Goal: Communication & Community: Share content

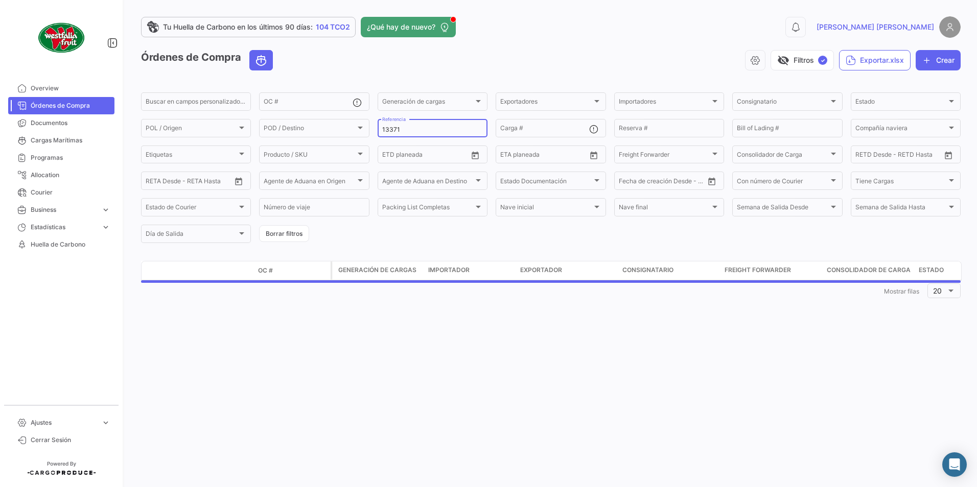
click at [449, 123] on div "13371 Referencia" at bounding box center [432, 128] width 101 height 20
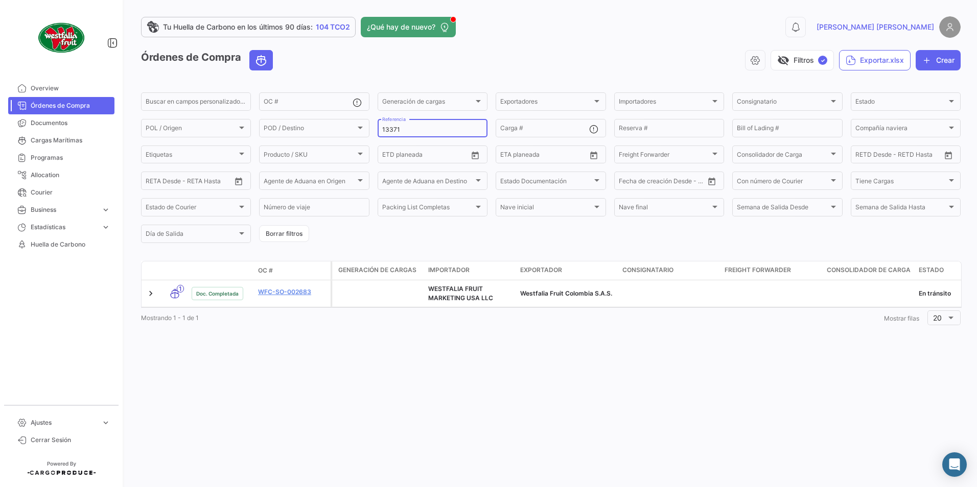
click at [436, 132] on input "13371" at bounding box center [432, 129] width 101 height 7
click at [413, 128] on input "13410" at bounding box center [432, 129] width 101 height 7
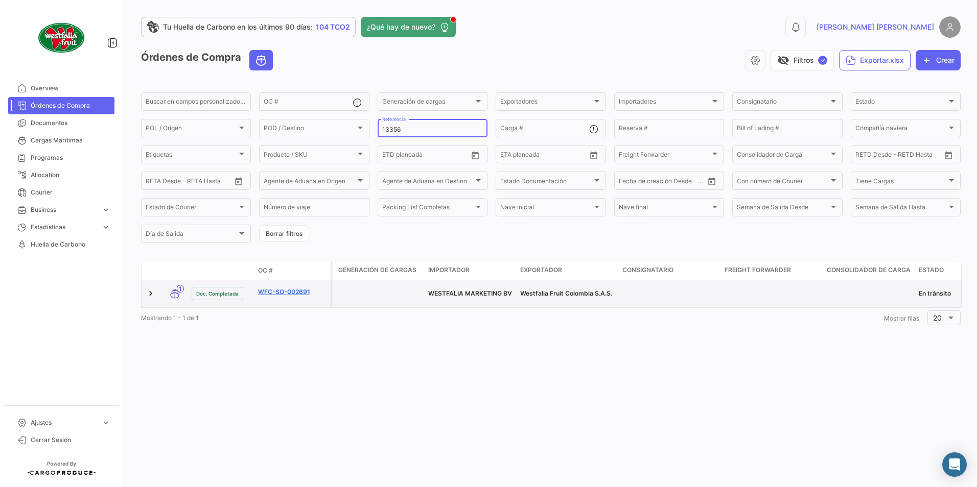
type input "13356"
click at [282, 288] on link "WFC-SO-002691" at bounding box center [292, 292] width 68 height 9
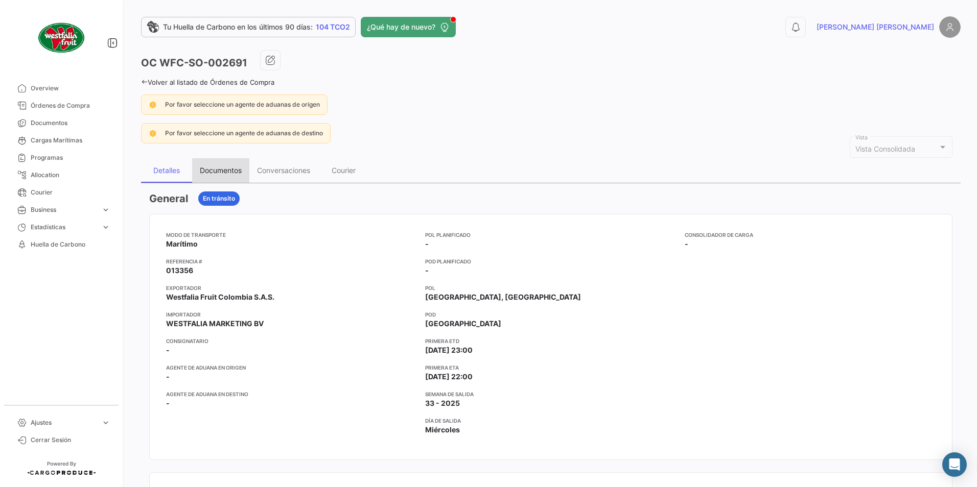
click at [223, 164] on div "Documentos" at bounding box center [220, 170] width 57 height 25
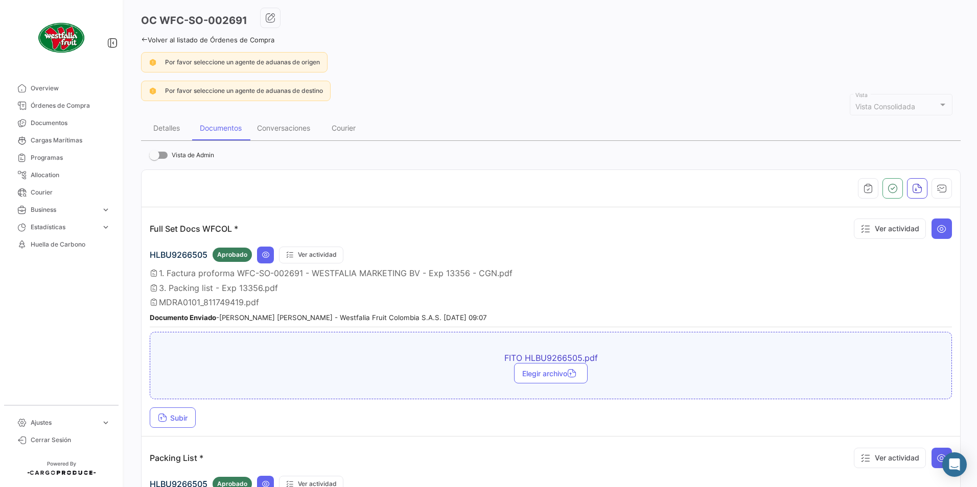
scroll to position [102, 0]
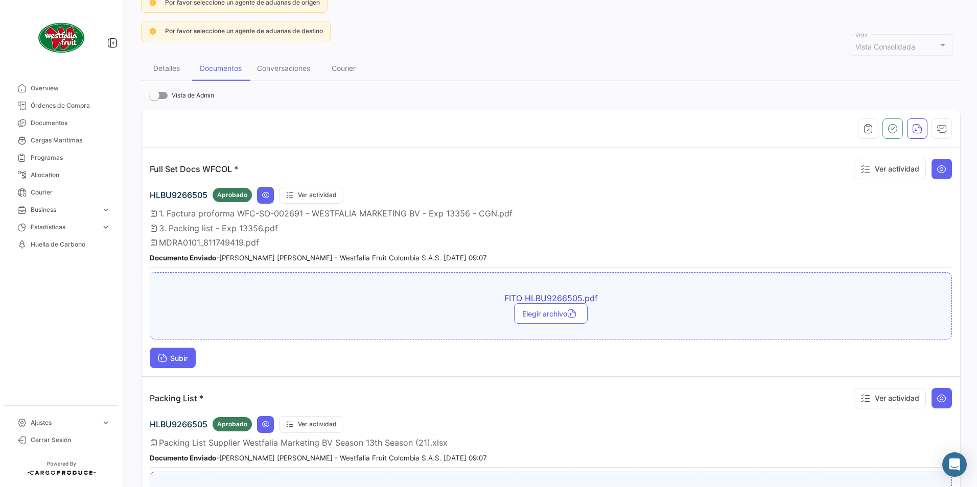
click at [181, 365] on button "Subir" at bounding box center [173, 358] width 46 height 20
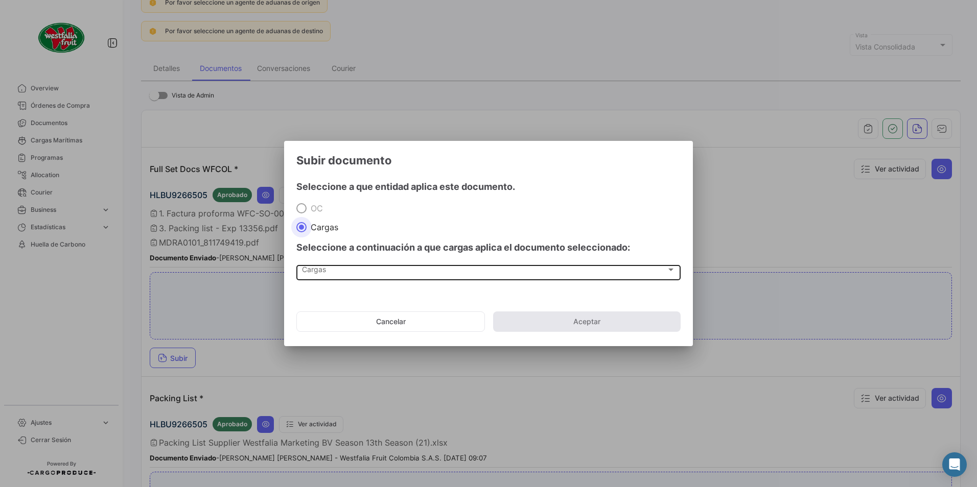
click at [344, 268] on div "Cargas" at bounding box center [484, 272] width 364 height 9
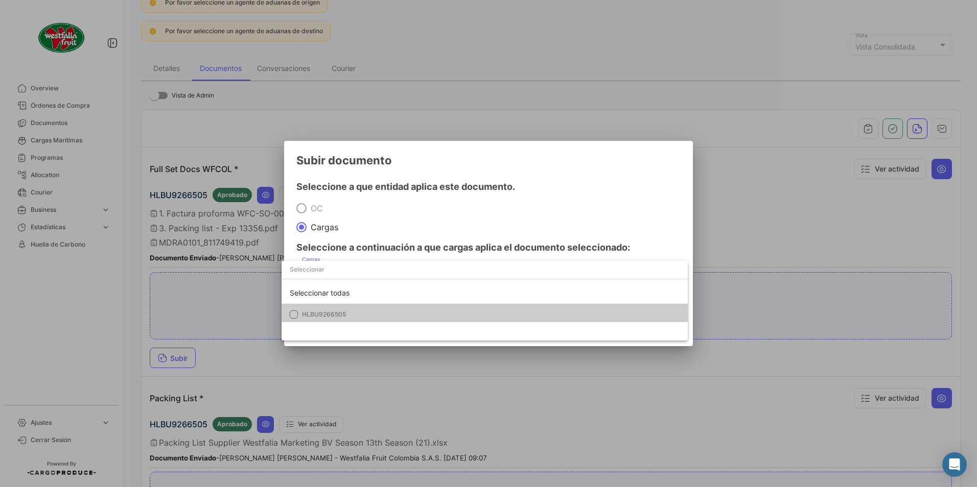
click at [308, 309] on mat-option "HLBU9266505" at bounding box center [485, 314] width 406 height 21
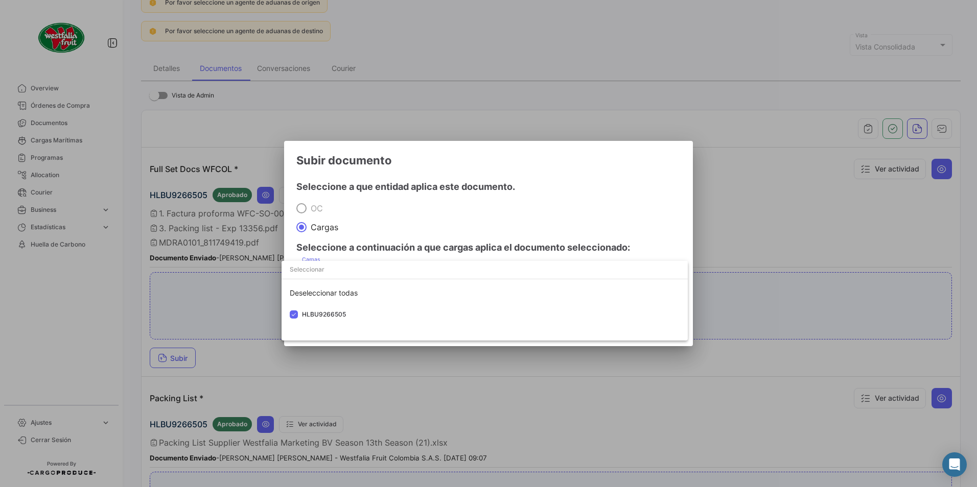
click at [480, 212] on div at bounding box center [488, 243] width 977 height 487
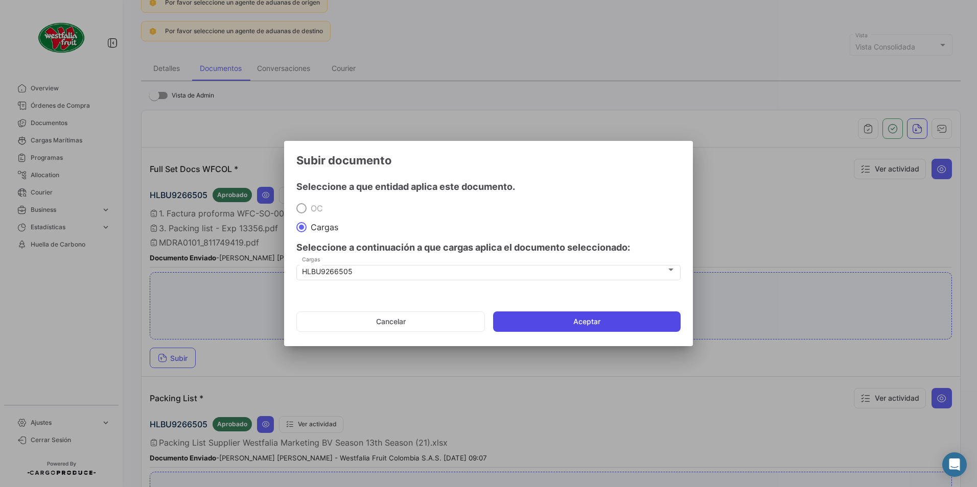
click at [543, 322] on button "Aceptar" at bounding box center [587, 322] width 188 height 20
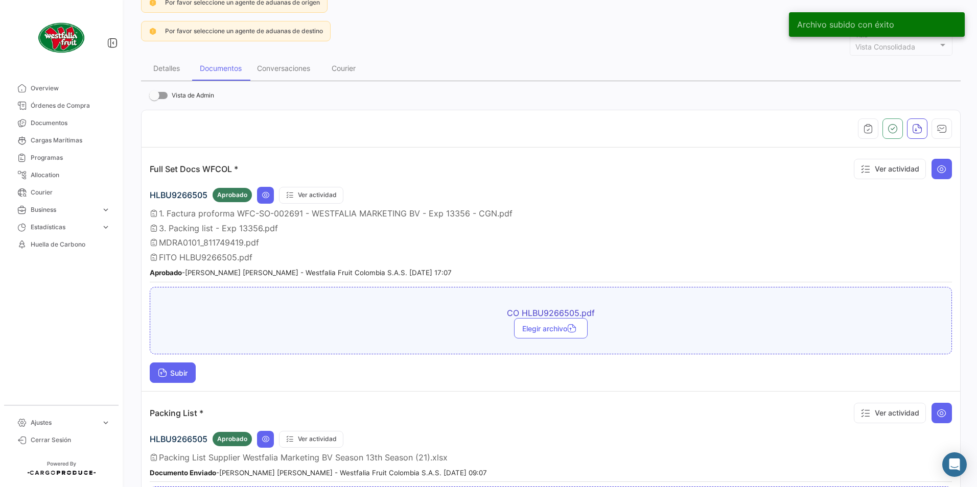
click at [174, 370] on span "Subir" at bounding box center [173, 373] width 30 height 9
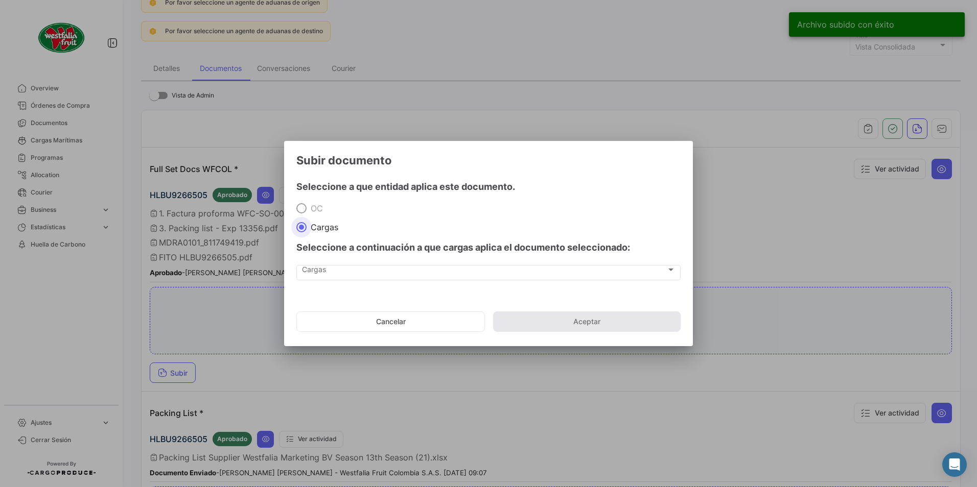
click at [324, 289] on div "Cargas Cargas" at bounding box center [488, 278] width 384 height 26
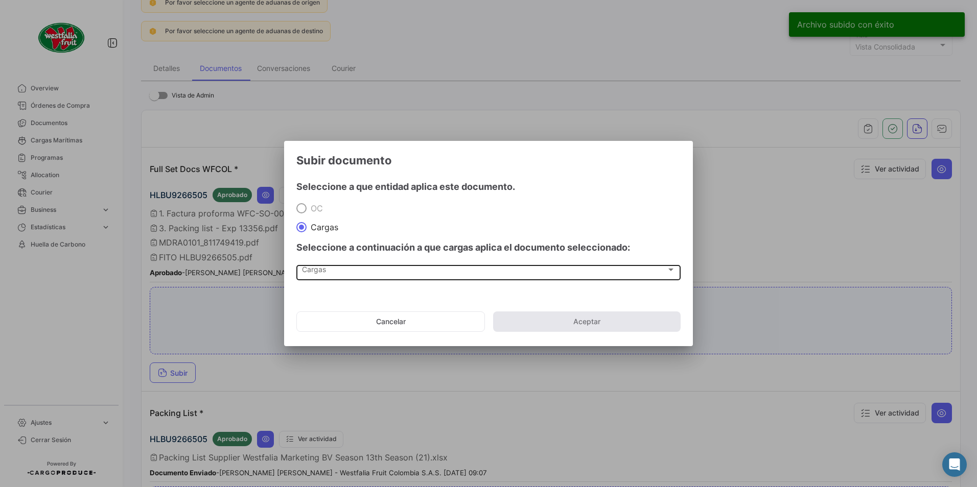
click at [320, 275] on span "Cargas" at bounding box center [484, 272] width 364 height 9
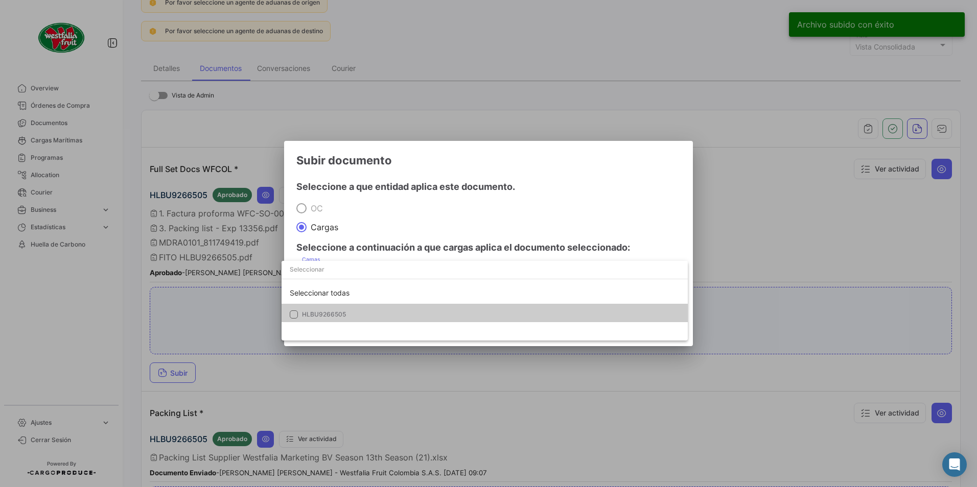
drag, startPoint x: 320, startPoint y: 275, endPoint x: 332, endPoint y: 317, distance: 43.4
click at [318, 325] on div "Seleccionar todas HLBU9266505" at bounding box center [485, 301] width 406 height 80
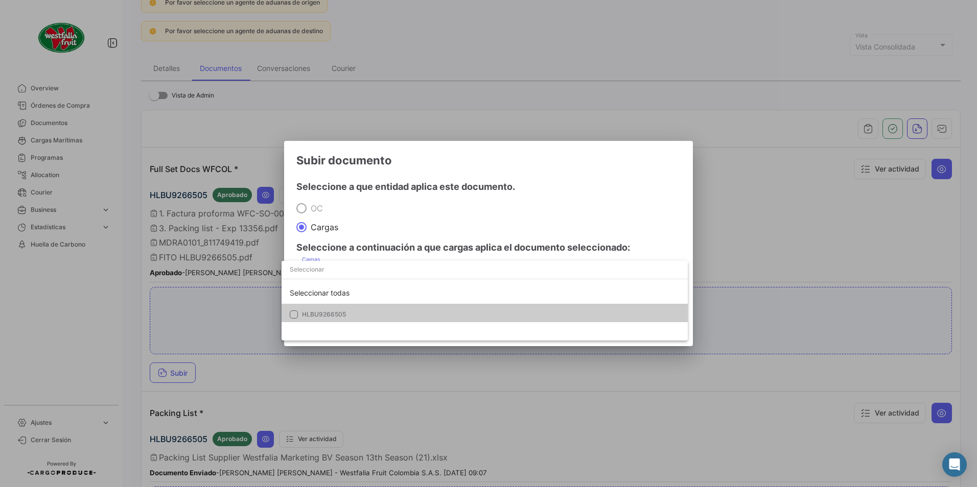
click at [319, 307] on mat-option "HLBU9266505" at bounding box center [485, 314] width 406 height 21
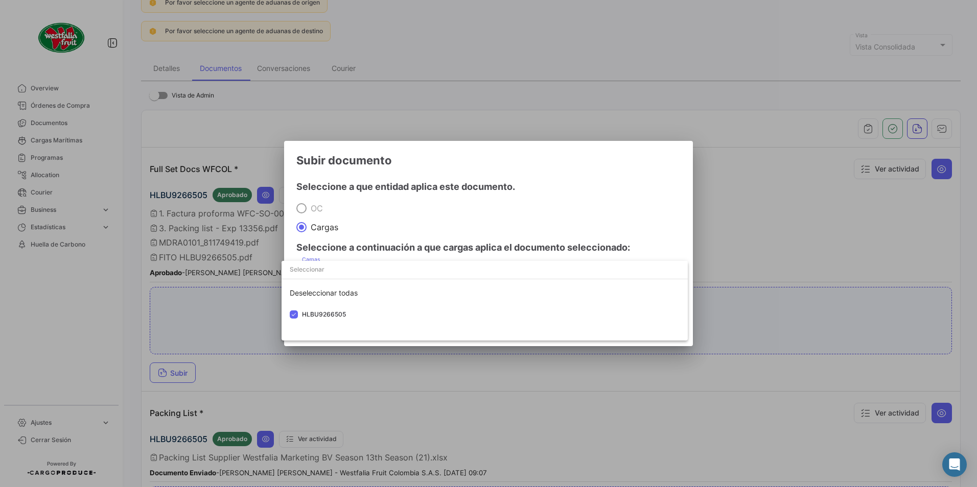
click at [625, 138] on div at bounding box center [488, 243] width 977 height 487
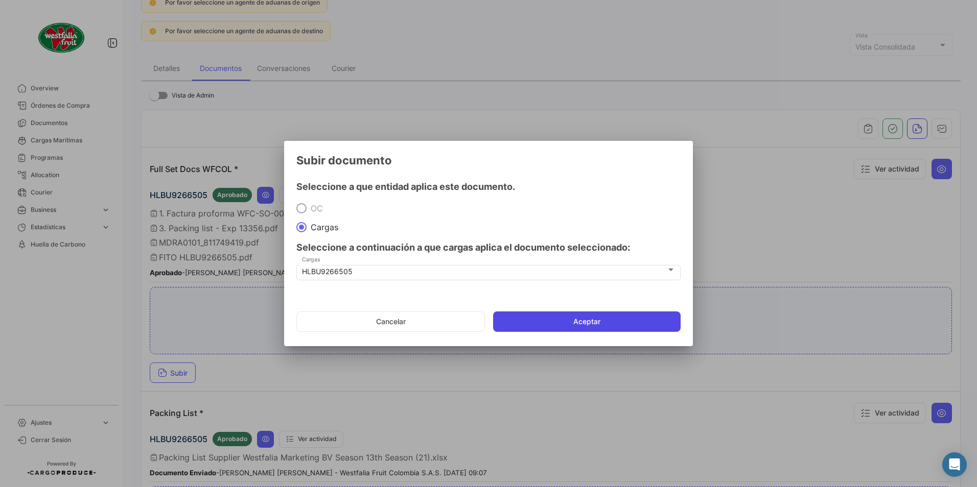
click at [572, 331] on button "Aceptar" at bounding box center [587, 322] width 188 height 20
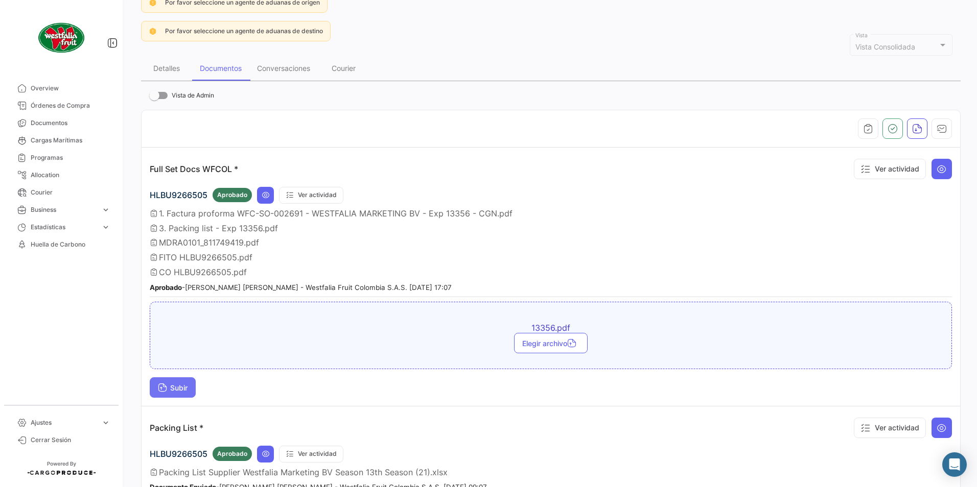
click at [176, 389] on span "Subir" at bounding box center [173, 388] width 30 height 9
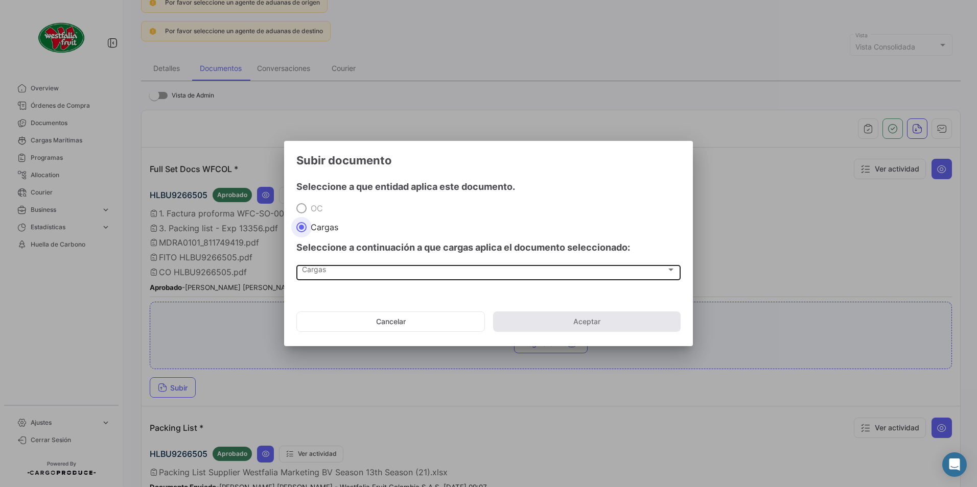
click at [320, 271] on span "Cargas" at bounding box center [484, 272] width 364 height 9
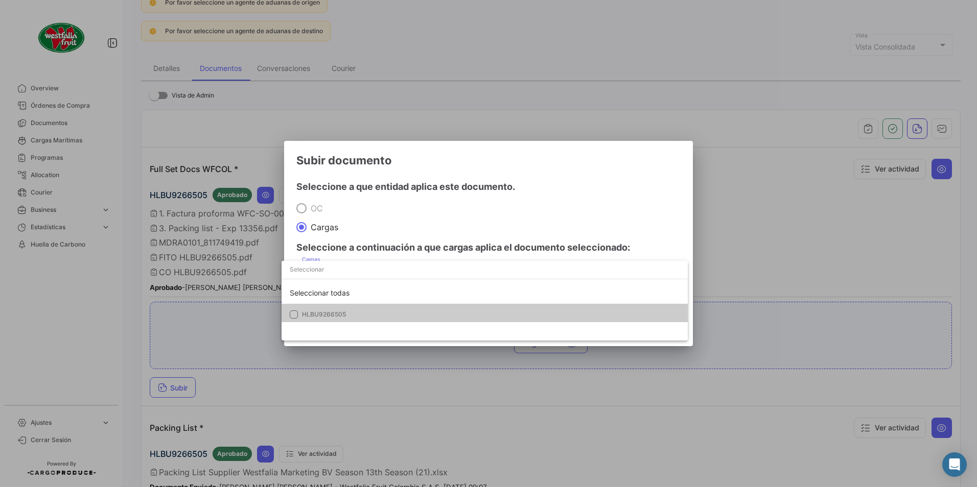
click at [317, 317] on span "HLBU9266505" at bounding box center [324, 315] width 44 height 8
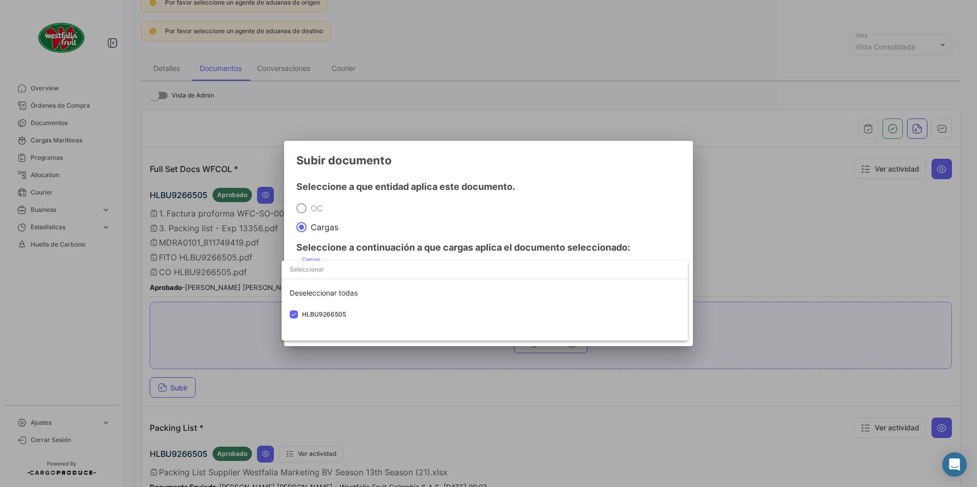
click at [458, 257] on div at bounding box center [488, 243] width 977 height 487
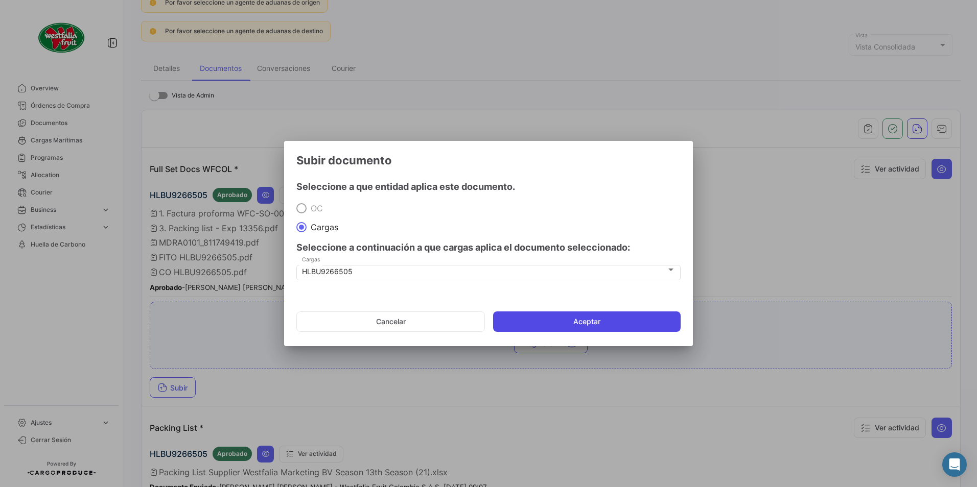
click at [516, 315] on button "Aceptar" at bounding box center [587, 322] width 188 height 20
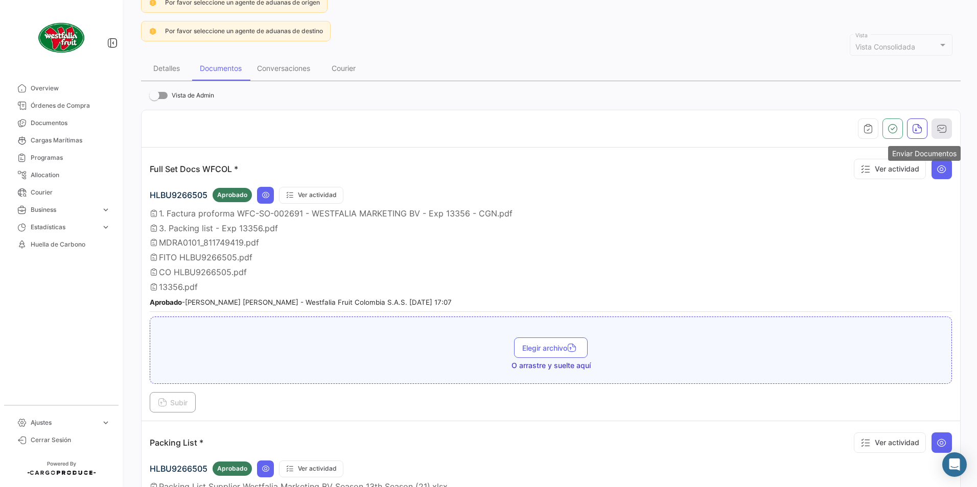
click at [937, 130] on icon "button" at bounding box center [942, 129] width 10 height 10
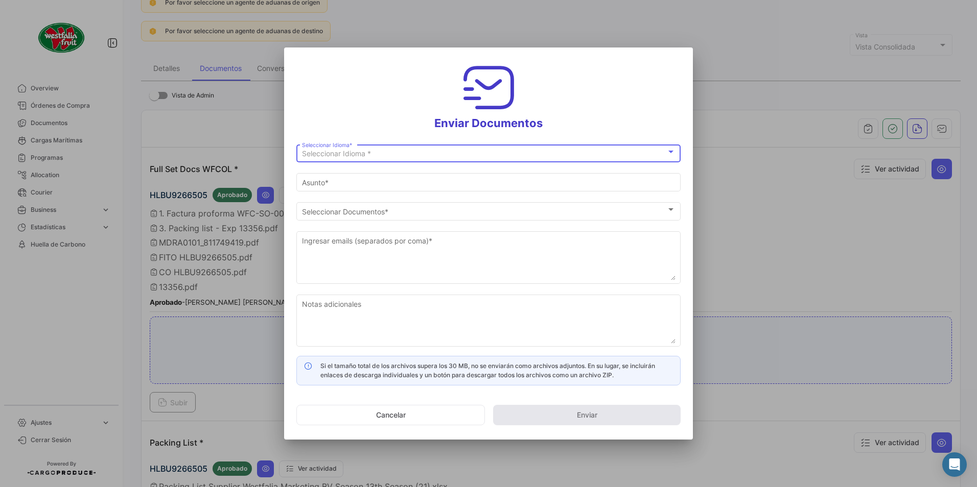
click at [323, 157] on span "Seleccionar Idioma *" at bounding box center [336, 153] width 69 height 9
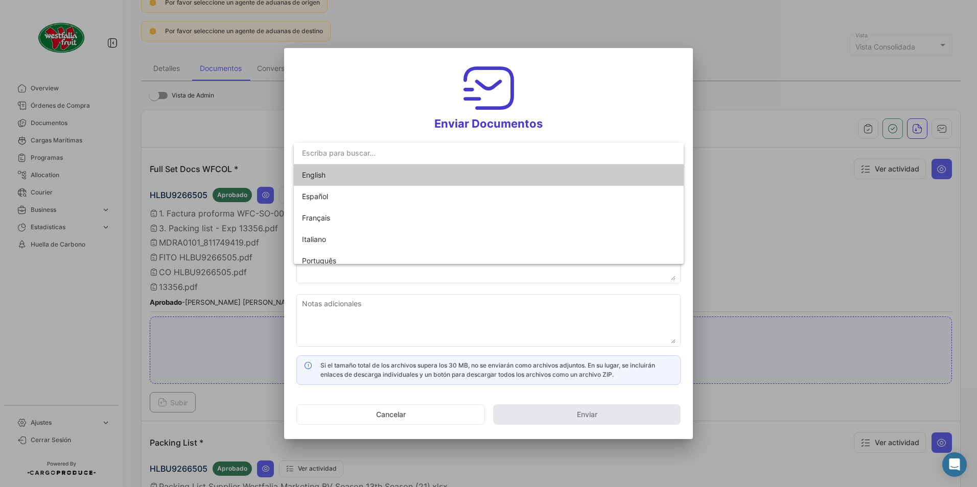
click at [323, 174] on span "English" at bounding box center [314, 175] width 24 height 9
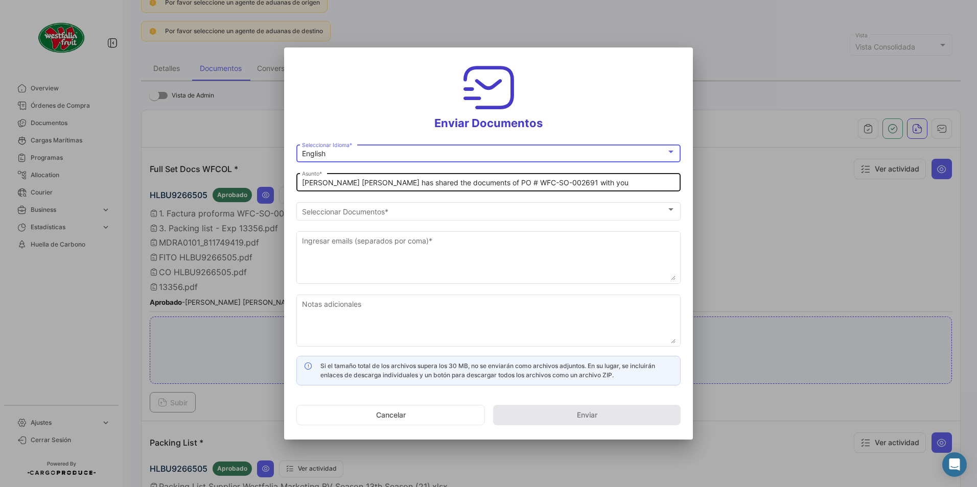
click at [341, 181] on input "[PERSON_NAME] [PERSON_NAME] has shared the documents of PO # WFC-SO-002691 with…" at bounding box center [488, 183] width 373 height 9
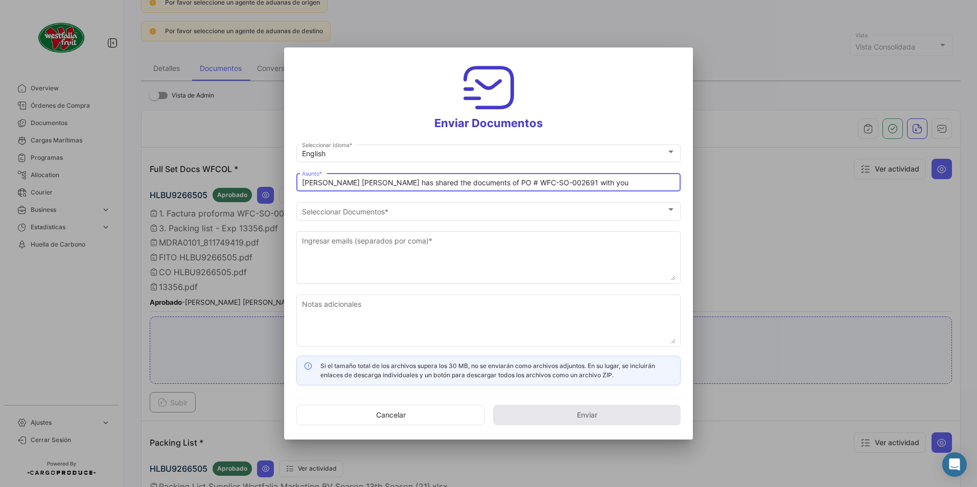
click at [349, 185] on input "[PERSON_NAME] [PERSON_NAME] has shared the documents of PO # WFC-SO-002691 with…" at bounding box center [488, 183] width 373 height 9
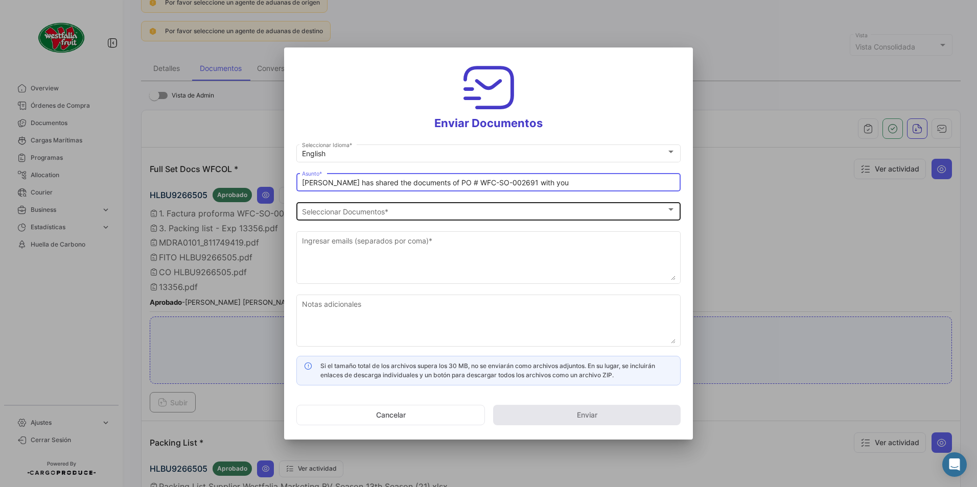
type input "[PERSON_NAME] has shared the documents of PO # WFC-SO-002691 with you"
click at [354, 207] on span "Seleccionar Documentos" at bounding box center [484, 211] width 364 height 9
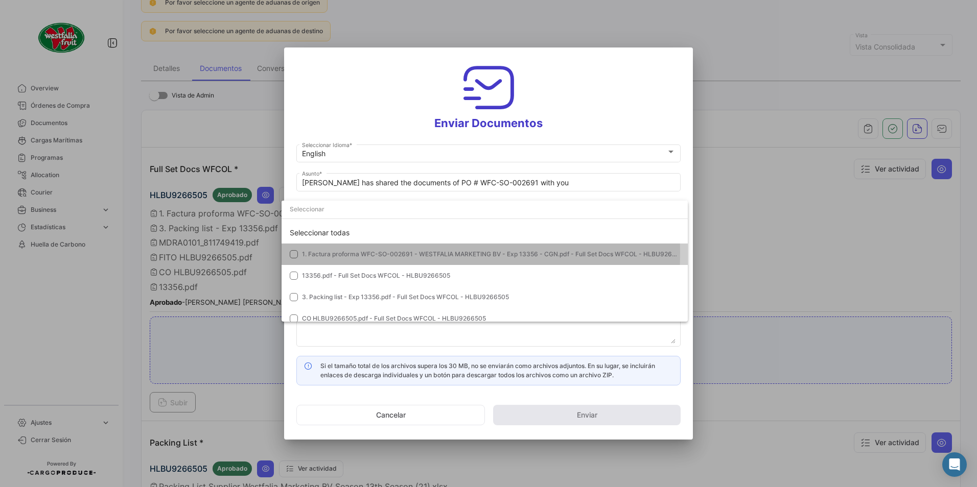
drag, startPoint x: 341, startPoint y: 253, endPoint x: 343, endPoint y: 262, distance: 8.9
click at [341, 253] on span "1. Factura proforma WFC-SO-002691 - WESTFALIA MARKETING BV - Exp 13356 - CGN.pd…" at bounding box center [494, 254] width 385 height 8
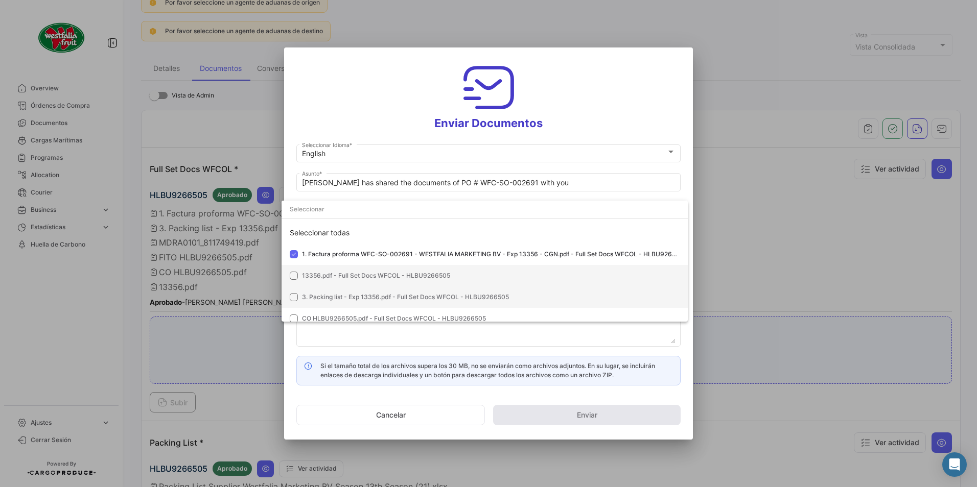
drag, startPoint x: 342, startPoint y: 265, endPoint x: 336, endPoint y: 295, distance: 30.9
click at [342, 267] on mat-option "13356.pdf - Full Set Docs WFCOL - HLBU9266505" at bounding box center [485, 275] width 406 height 21
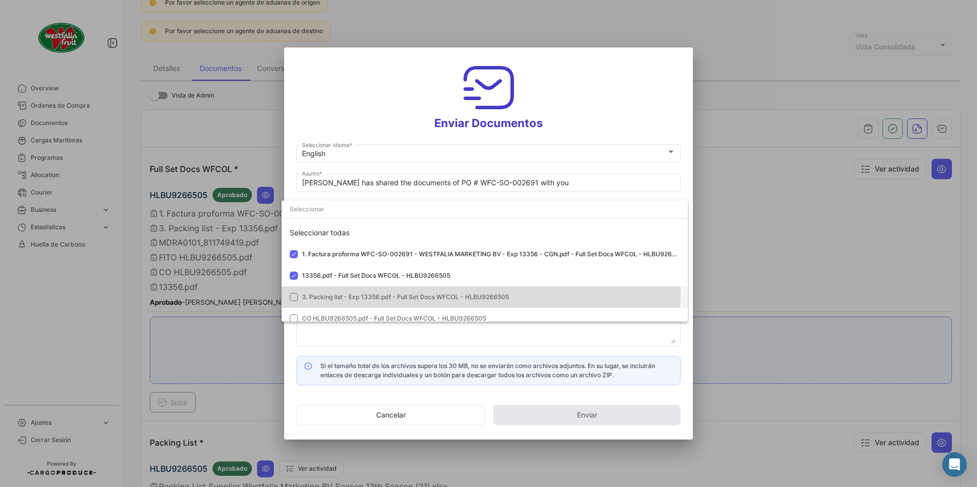
drag, startPoint x: 327, startPoint y: 291, endPoint x: 316, endPoint y: 307, distance: 19.0
click at [327, 291] on mat-option "3. Packing list - Exp 13356.pdf - Full Set Docs WFCOL - HLBU9266505" at bounding box center [485, 297] width 406 height 21
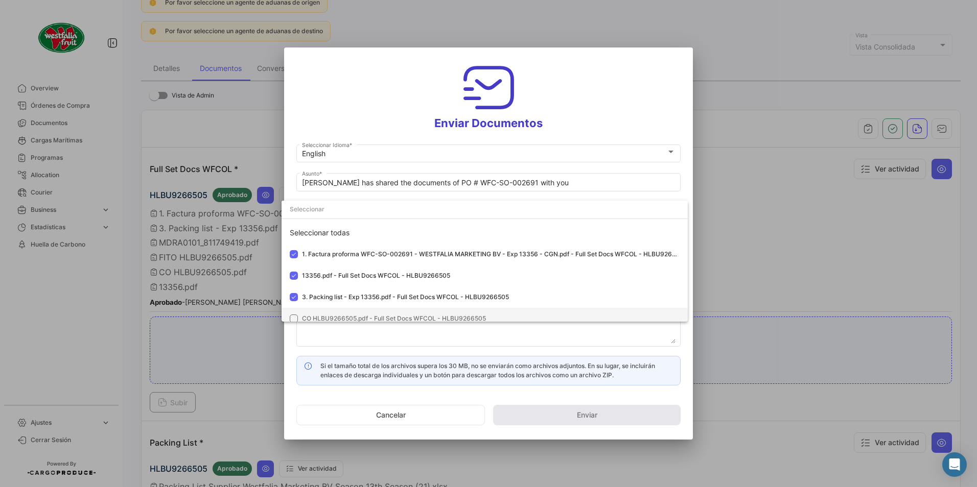
scroll to position [72, 0]
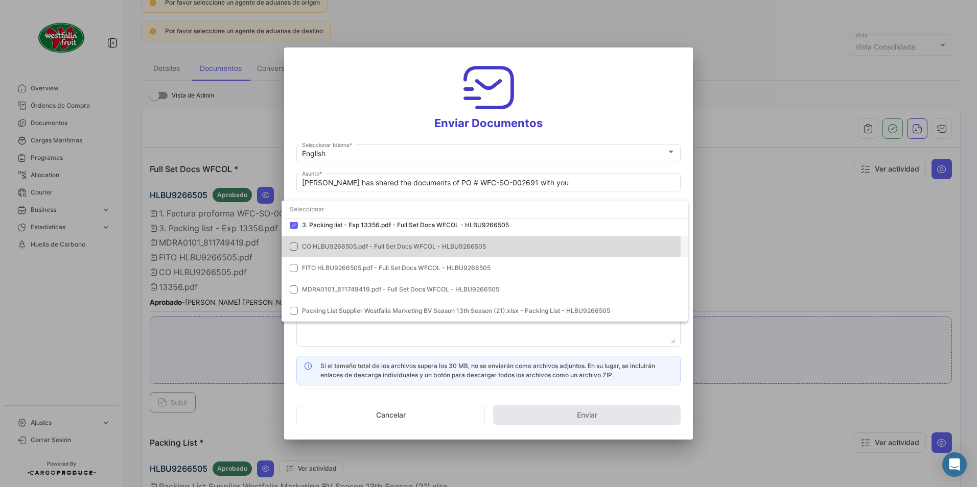
drag, startPoint x: 305, startPoint y: 244, endPoint x: 314, endPoint y: 255, distance: 14.5
click at [305, 244] on span "CO HLBU9266505.pdf - Full Set Docs WFCOL - HLBU9266505" at bounding box center [394, 247] width 184 height 8
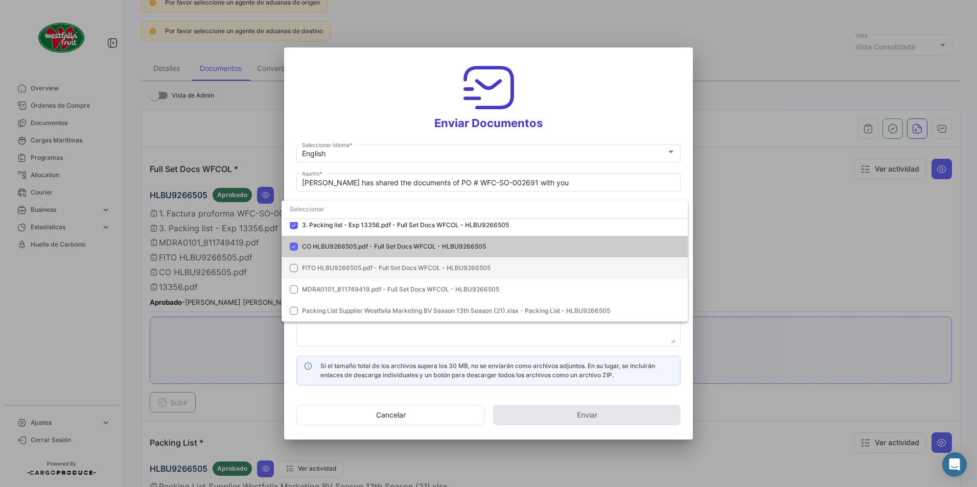
drag, startPoint x: 319, startPoint y: 259, endPoint x: 319, endPoint y: 270, distance: 11.2
click at [319, 259] on mat-option "FITO HLBU9266505.pdf - Full Set Docs WFCOL - HLBU9266505" at bounding box center [485, 268] width 406 height 21
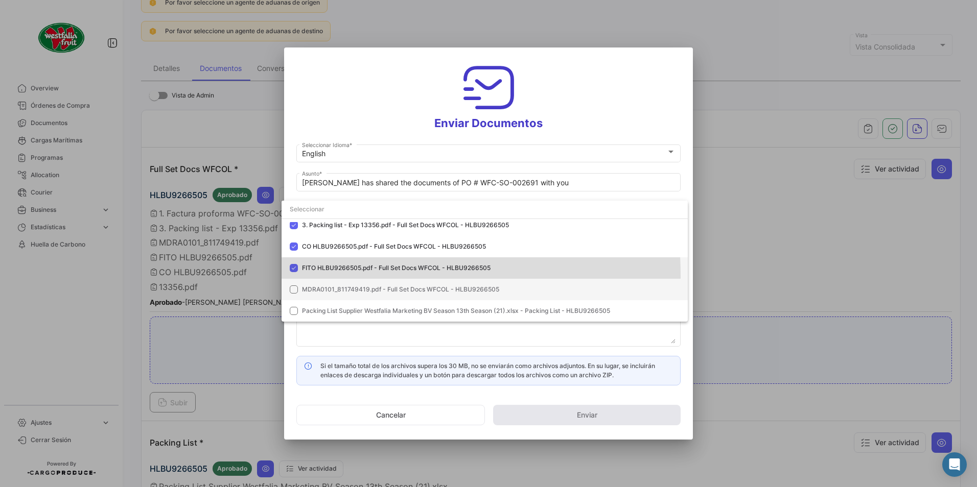
drag, startPoint x: 316, startPoint y: 276, endPoint x: 319, endPoint y: 298, distance: 22.7
click at [316, 276] on mat-option "FITO HLBU9266505.pdf - Full Set Docs WFCOL - HLBU9266505" at bounding box center [485, 268] width 406 height 21
click at [312, 284] on mat-option "MDRA0101_811749419.pdf - Full Set Docs WFCOL - HLBU9266505" at bounding box center [485, 289] width 406 height 21
click at [314, 261] on mat-option "FITO HLBU9266505.pdf - Full Set Docs WFCOL - HLBU9266505" at bounding box center [485, 268] width 406 height 21
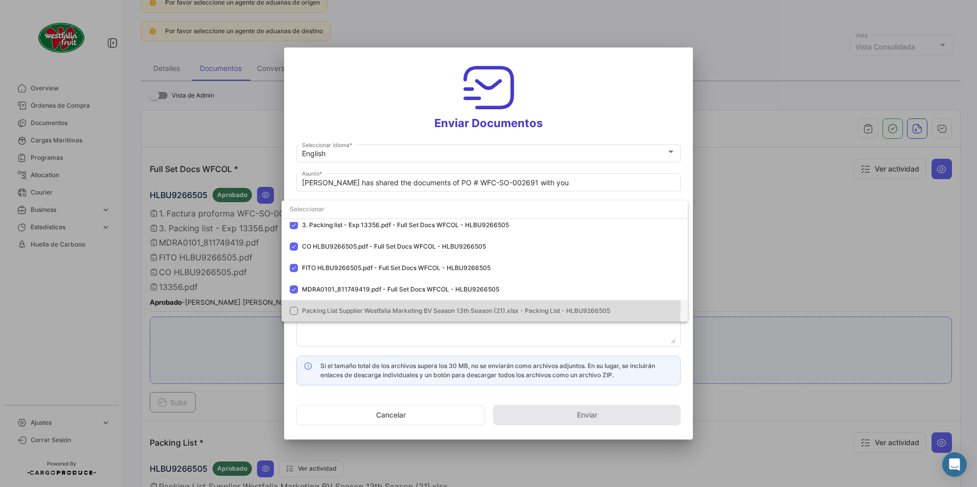
click at [315, 305] on mat-option "Packing List Supplier Westfalia Marketing BV Season 13th Season (21).xlsx - Pac…" at bounding box center [485, 310] width 406 height 21
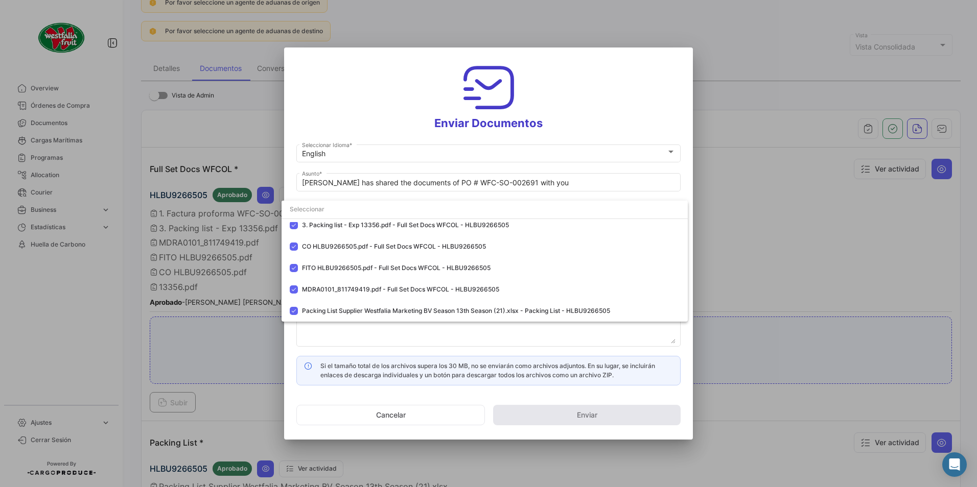
drag, startPoint x: 560, startPoint y: 120, endPoint x: 559, endPoint y: 133, distance: 13.3
click at [560, 120] on div at bounding box center [488, 243] width 977 height 487
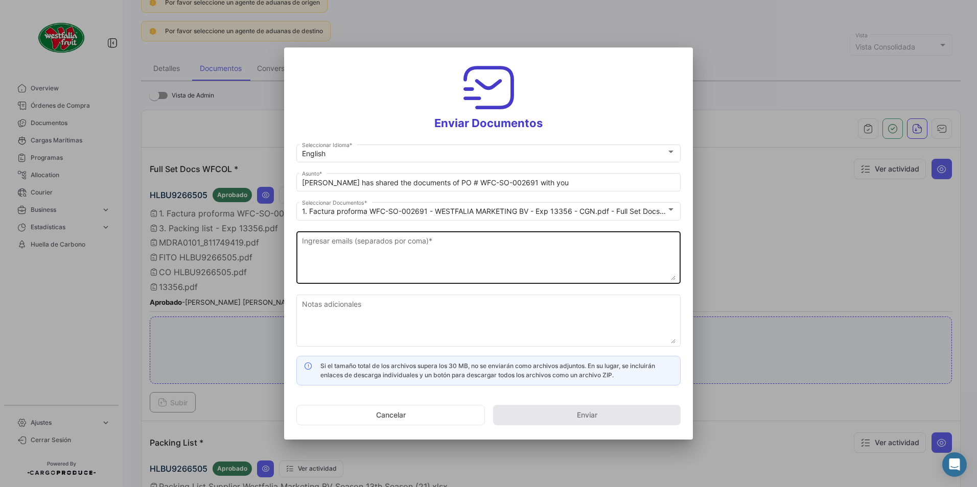
click at [383, 237] on textarea "Ingresar emails (separados por coma) *" at bounding box center [488, 258] width 373 height 45
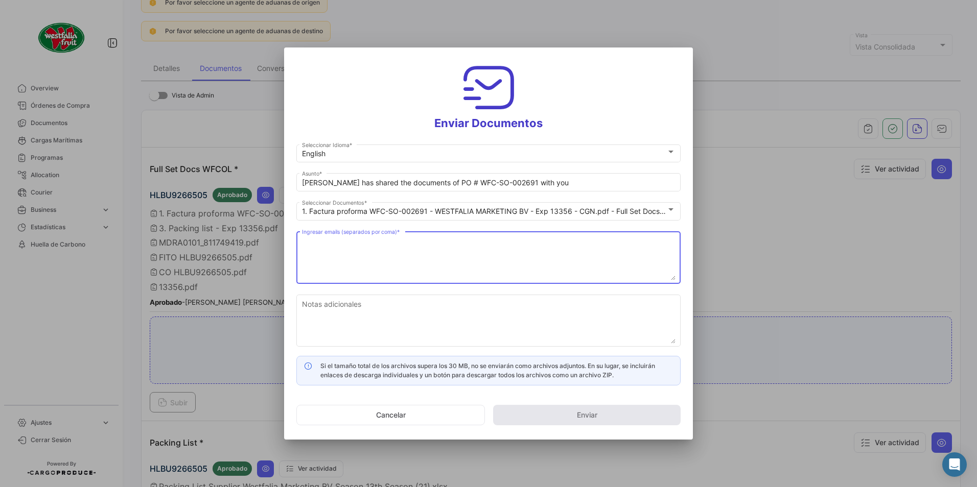
paste textarea "[DOMAIN_NAME][EMAIL_ADDRESS][DOMAIN_NAME]"
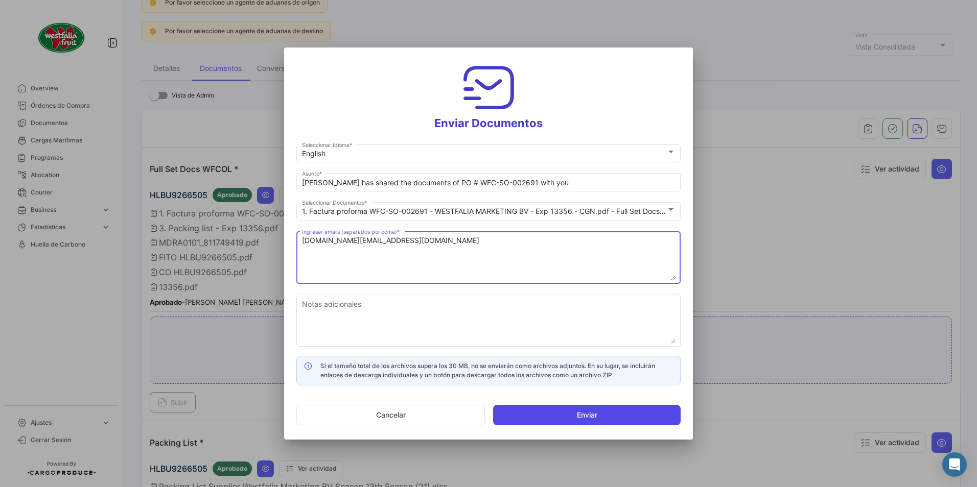
type textarea "[DOMAIN_NAME][EMAIL_ADDRESS][DOMAIN_NAME]"
click at [583, 413] on button "Enviar" at bounding box center [587, 415] width 188 height 20
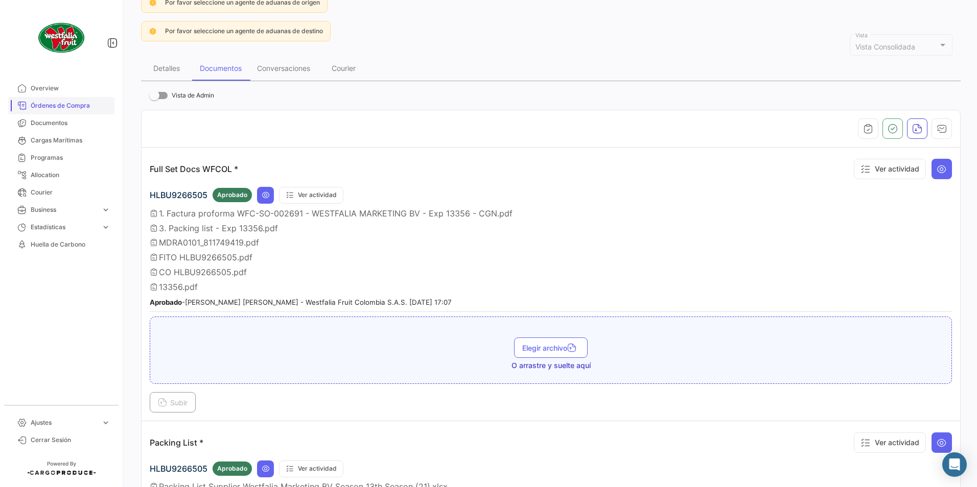
click at [62, 109] on span "Órdenes de Compra" at bounding box center [71, 105] width 80 height 9
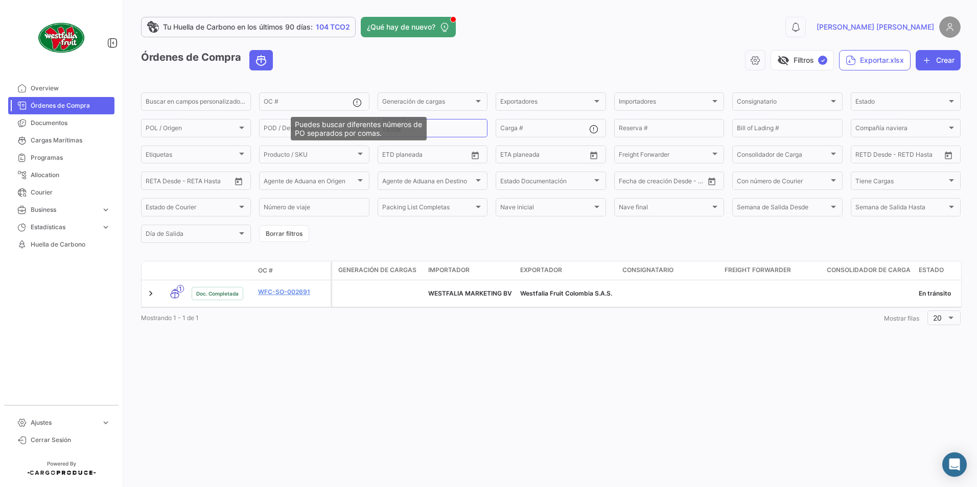
click at [425, 128] on div "Puedes buscar diferentes números de PO separados por comas." at bounding box center [359, 129] width 136 height 24
drag, startPoint x: 425, startPoint y: 128, endPoint x: 431, endPoint y: 127, distance: 6.3
click at [431, 127] on mat-tooltip-component "Puedes buscar diferentes números de PO separados por comas." at bounding box center [359, 129] width 150 height 38
click at [436, 127] on input "13356" at bounding box center [432, 129] width 101 height 7
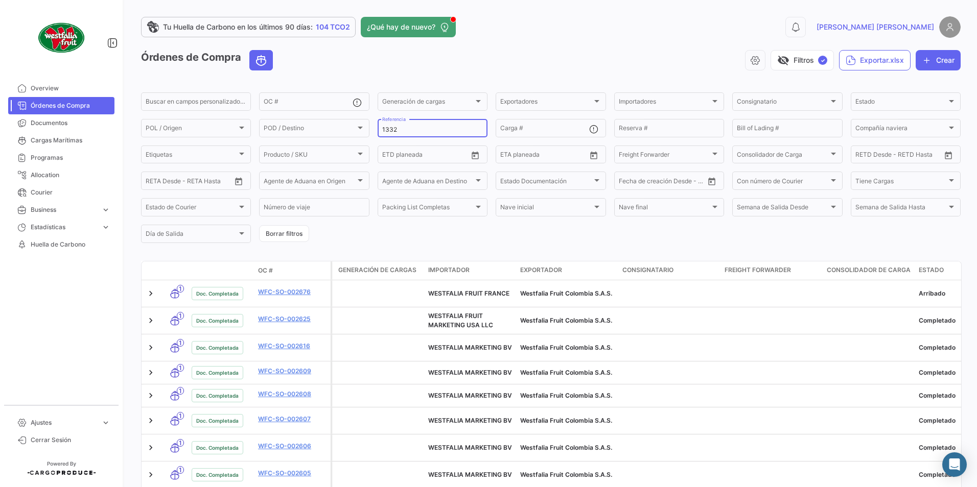
click at [402, 129] on input "1332" at bounding box center [432, 129] width 101 height 7
type input "13399"
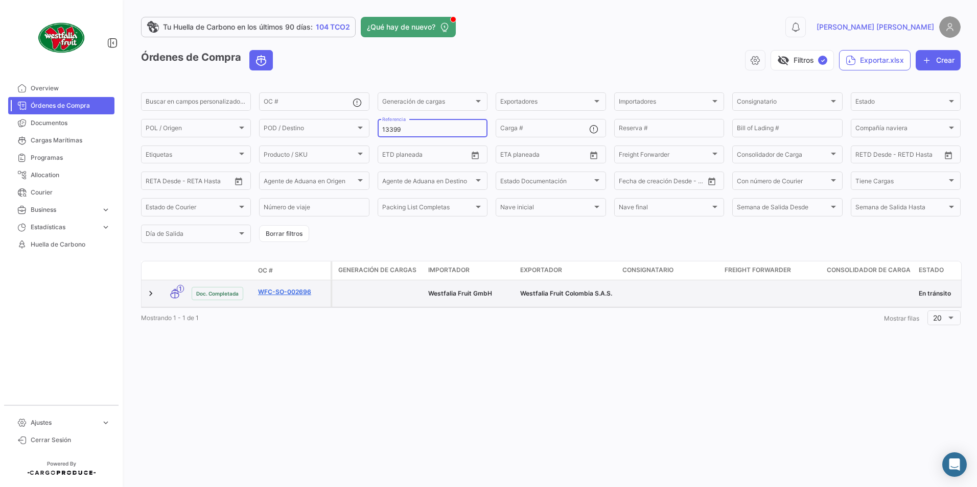
click at [289, 289] on link "WFC-SO-002696" at bounding box center [292, 292] width 68 height 9
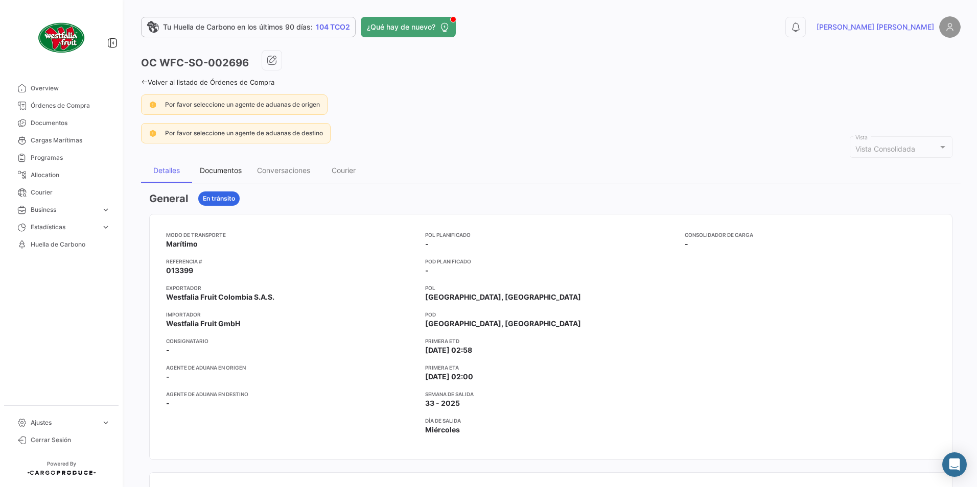
click at [223, 171] on div "Documentos" at bounding box center [221, 170] width 42 height 9
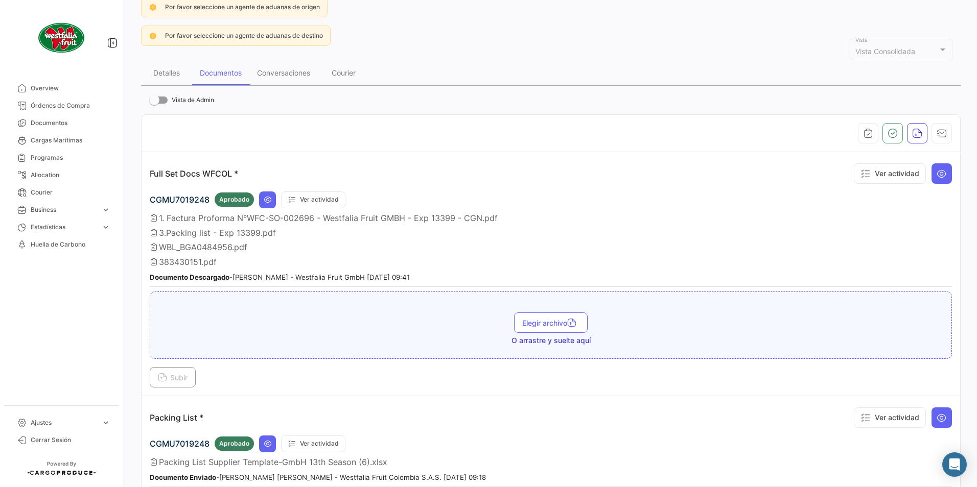
scroll to position [153, 0]
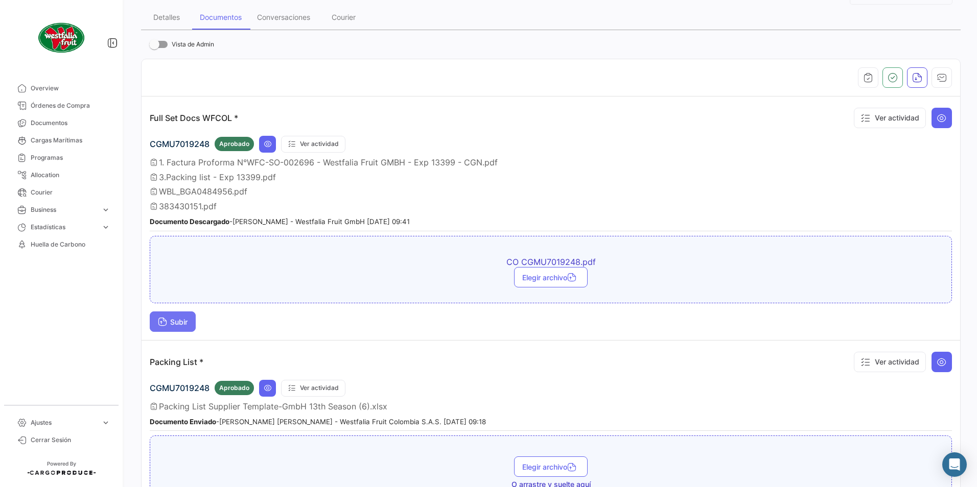
click at [176, 315] on button "Subir" at bounding box center [173, 322] width 46 height 20
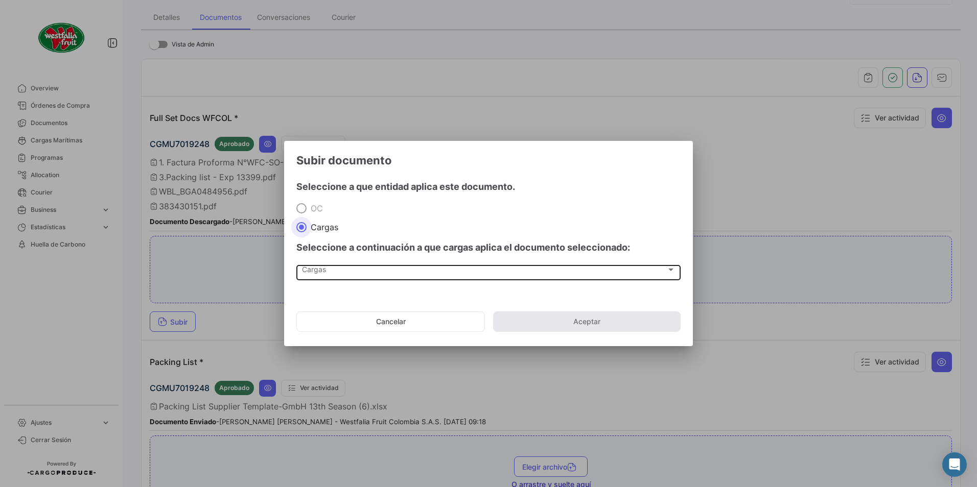
click at [324, 277] on div "Cargas Cargas" at bounding box center [488, 271] width 373 height 17
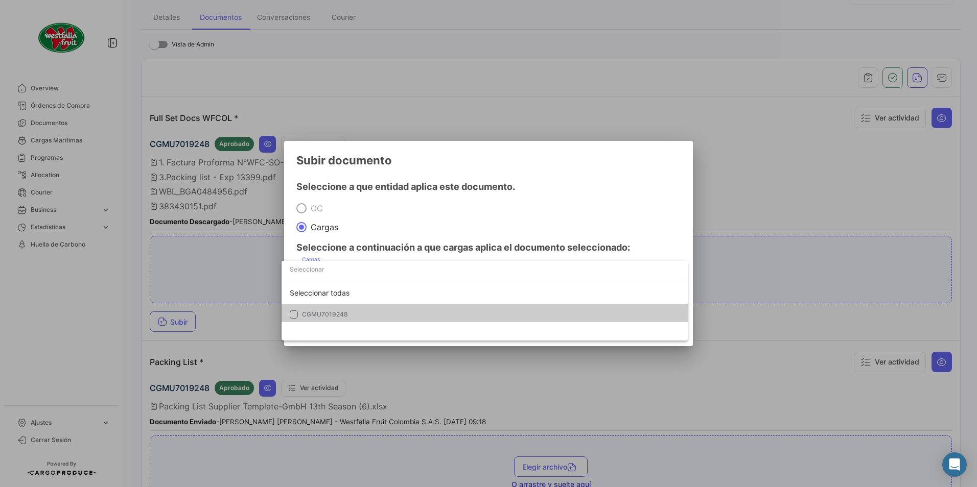
click at [325, 308] on mat-option "CGMU7019248" at bounding box center [485, 314] width 406 height 21
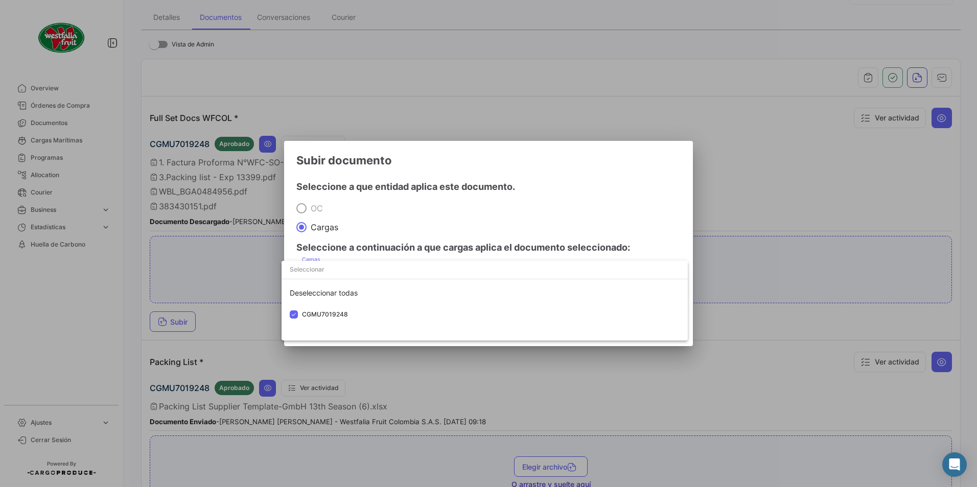
click at [448, 233] on div at bounding box center [488, 243] width 977 height 487
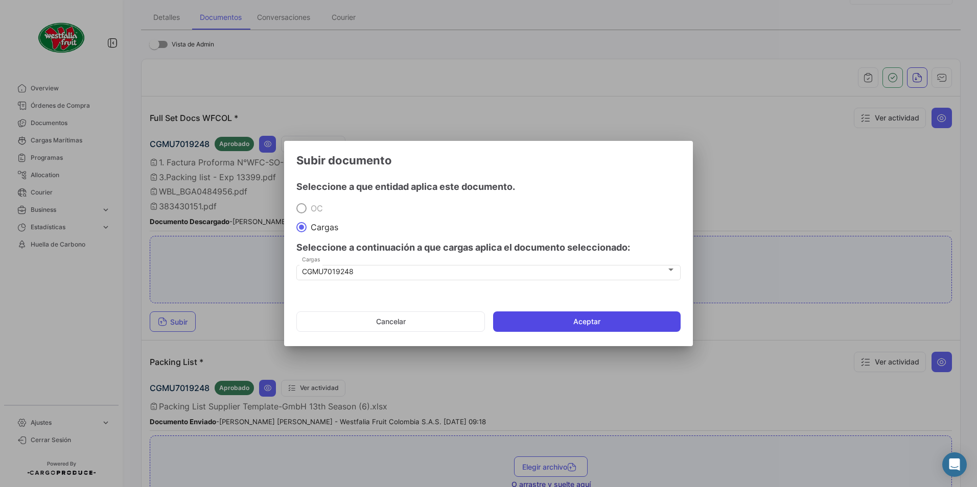
click at [509, 316] on button "Aceptar" at bounding box center [587, 322] width 188 height 20
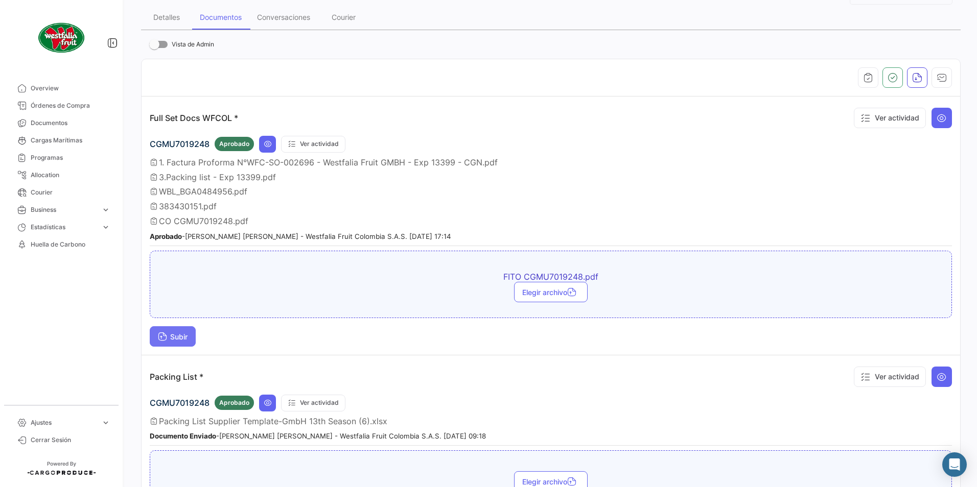
click at [187, 328] on button "Subir" at bounding box center [173, 336] width 46 height 20
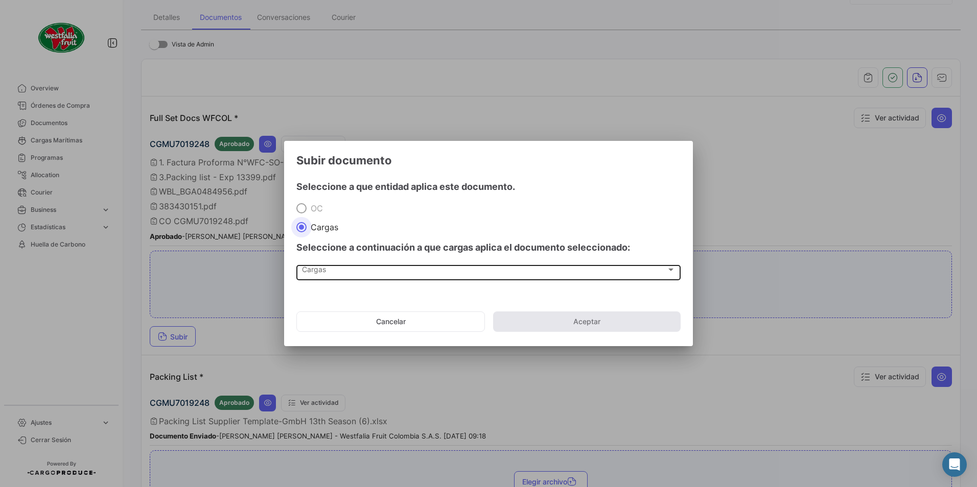
click at [316, 269] on span "Cargas" at bounding box center [484, 272] width 364 height 9
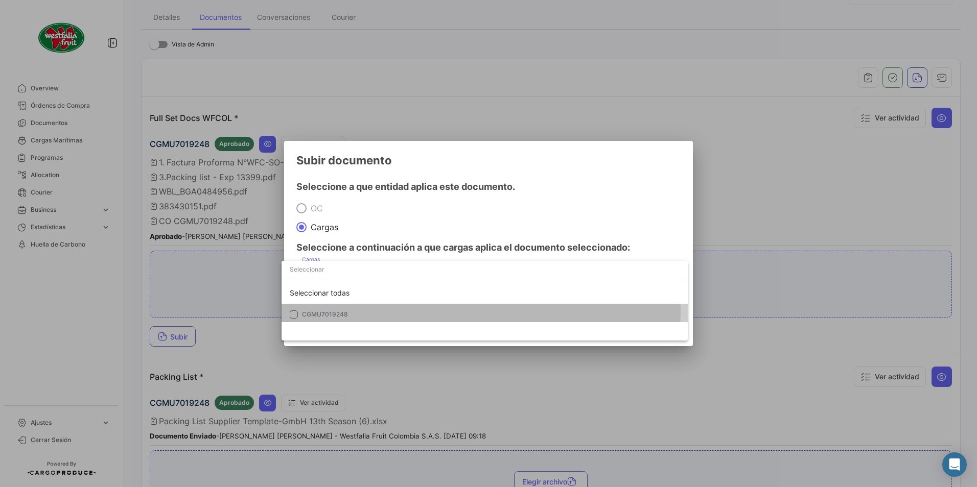
click at [322, 309] on mat-option "CGMU7019248" at bounding box center [485, 314] width 406 height 21
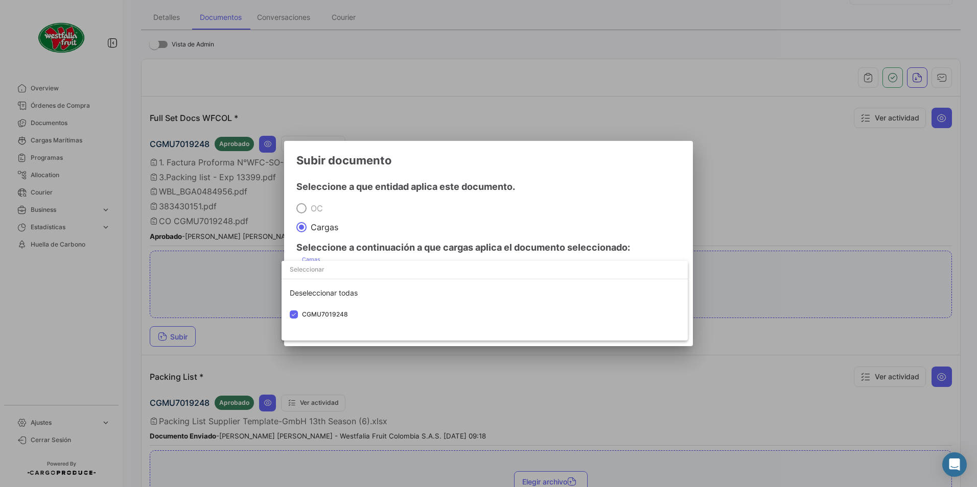
click at [436, 197] on div at bounding box center [488, 243] width 977 height 487
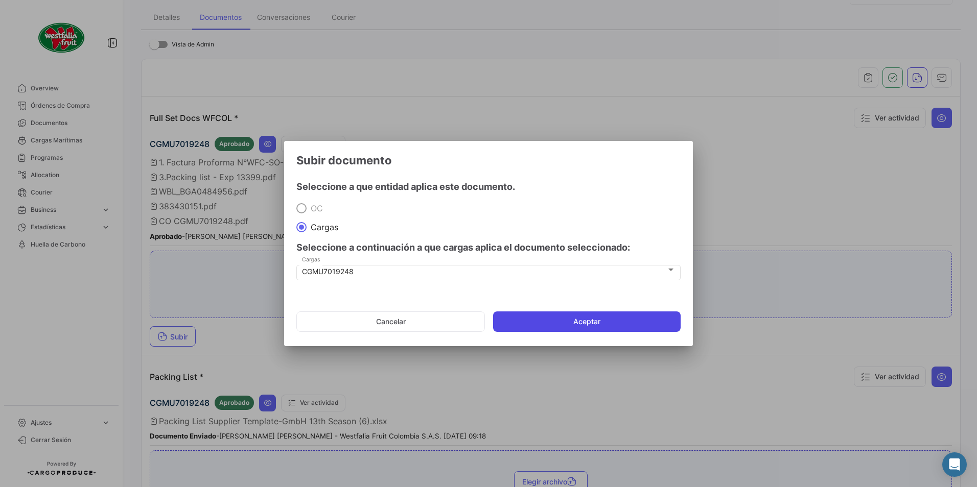
click at [551, 321] on button "Aceptar" at bounding box center [587, 322] width 188 height 20
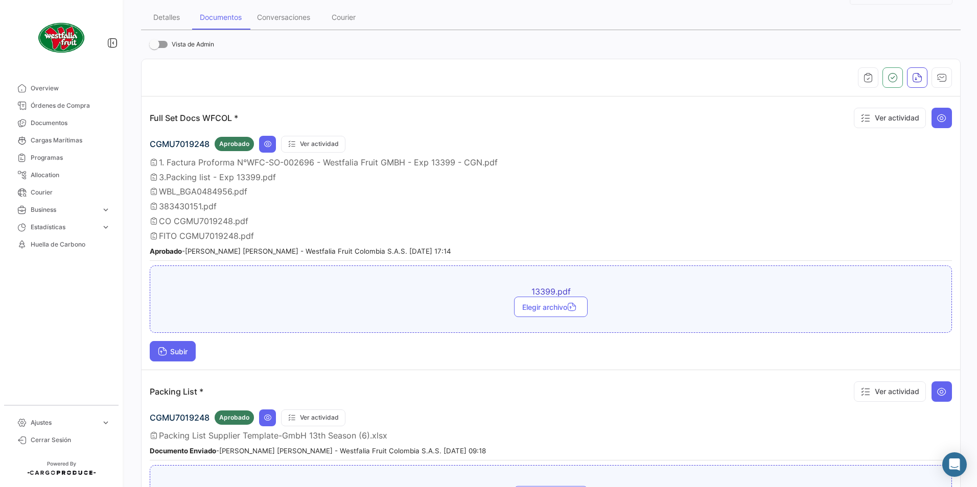
click at [181, 349] on span "Subir" at bounding box center [173, 351] width 30 height 9
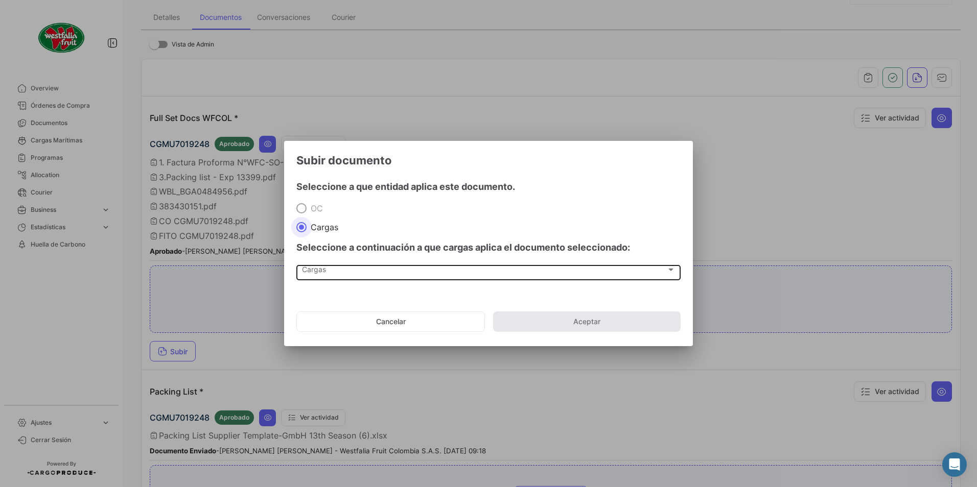
click at [331, 275] on div "Cargas" at bounding box center [484, 272] width 364 height 9
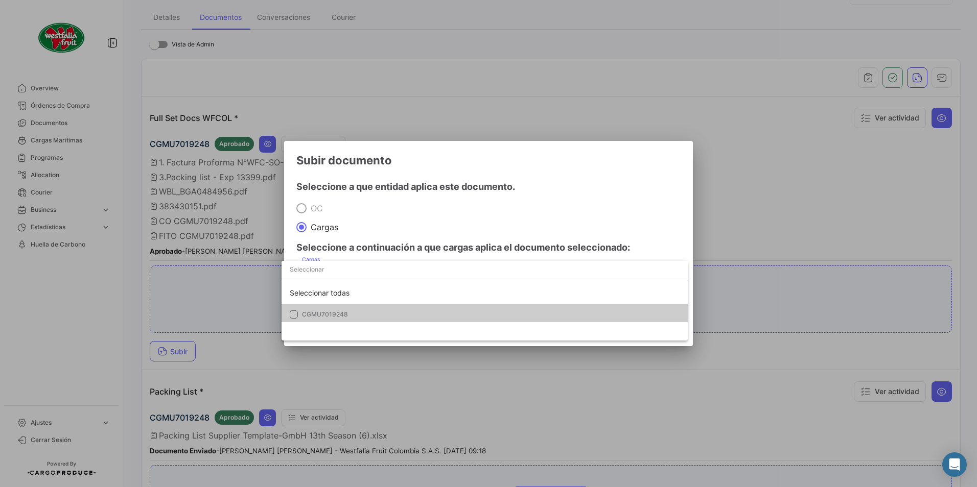
click at [314, 312] on span "CGMU7019248" at bounding box center [325, 315] width 46 height 8
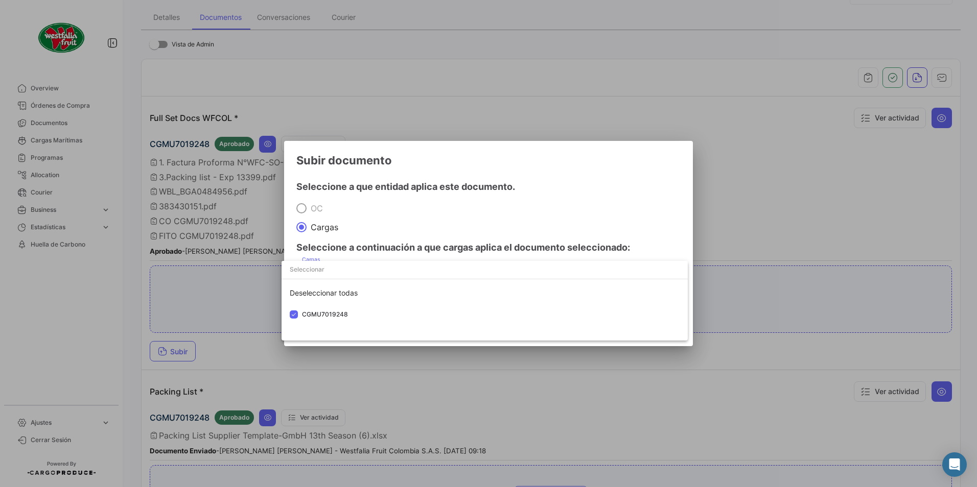
click at [481, 236] on div at bounding box center [488, 243] width 977 height 487
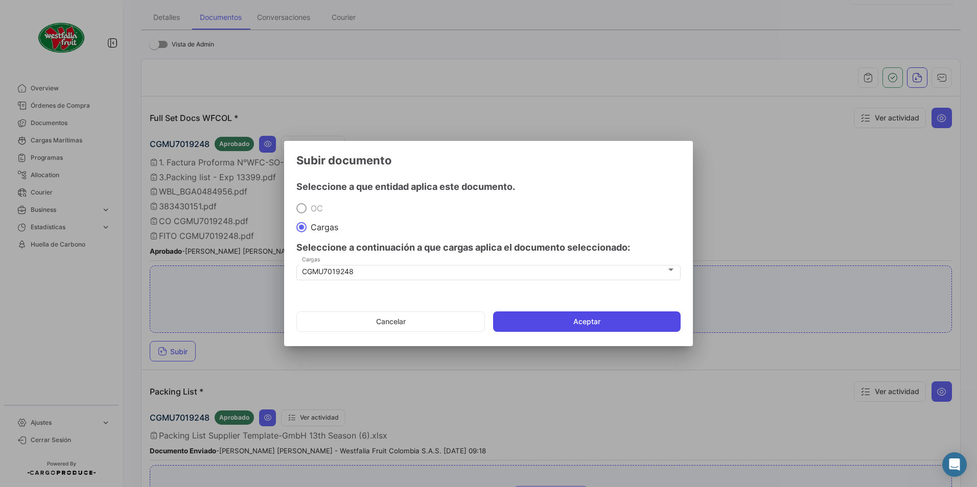
drag, startPoint x: 523, startPoint y: 313, endPoint x: 518, endPoint y: 314, distance: 5.3
click at [521, 313] on button "Aceptar" at bounding box center [587, 322] width 188 height 20
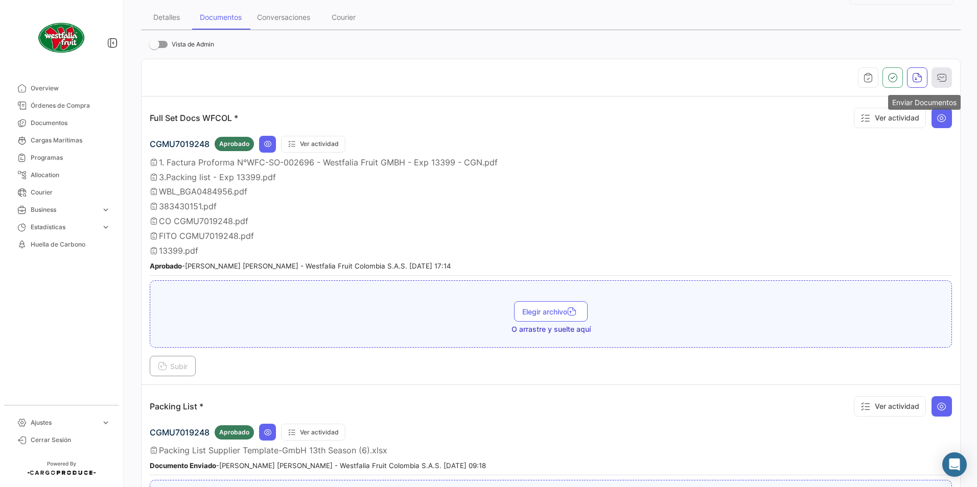
click at [939, 75] on icon "button" at bounding box center [942, 78] width 10 height 10
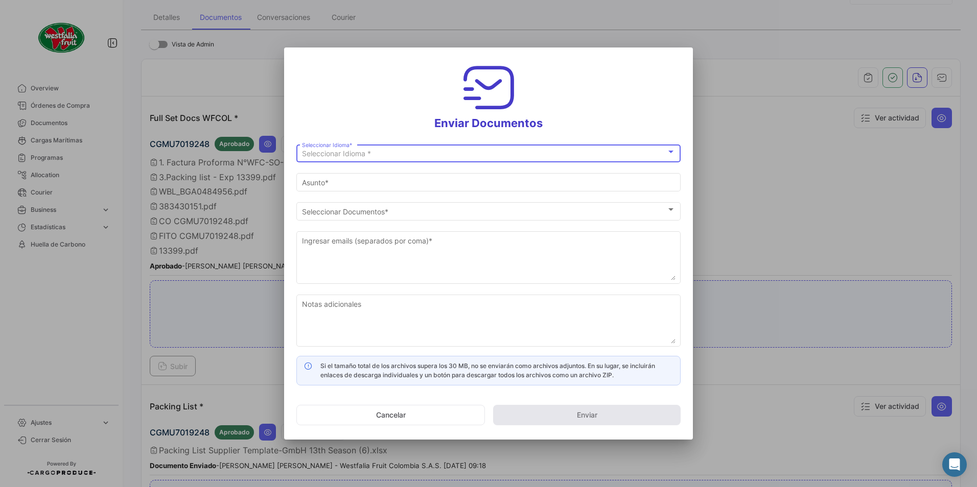
click at [331, 152] on span "Seleccionar Idioma *" at bounding box center [336, 153] width 69 height 9
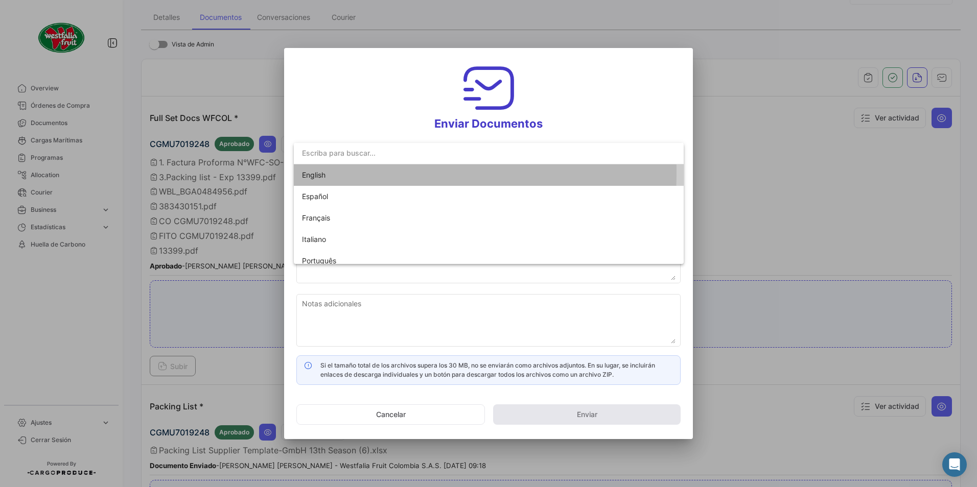
click at [311, 172] on span "English" at bounding box center [314, 175] width 24 height 9
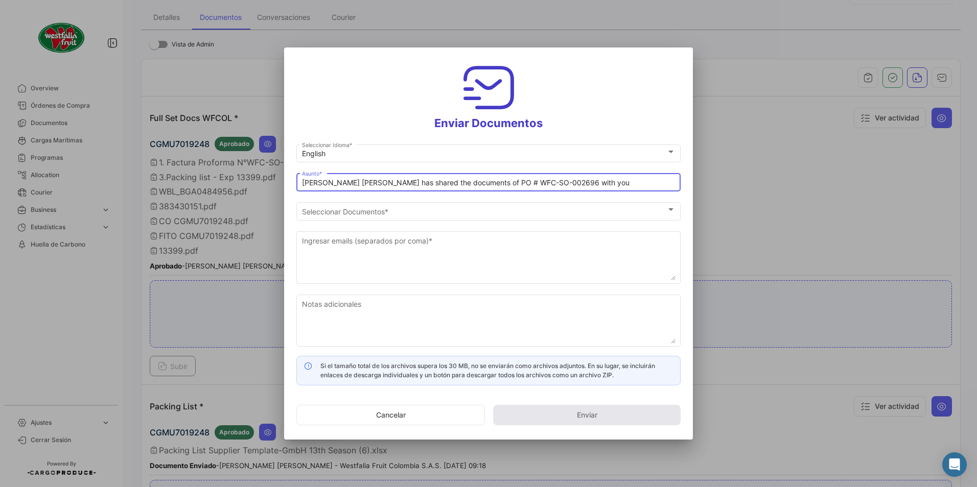
click at [348, 182] on input "[PERSON_NAME] [PERSON_NAME] has shared the documents of PO # WFC-SO-002696 with…" at bounding box center [488, 183] width 373 height 9
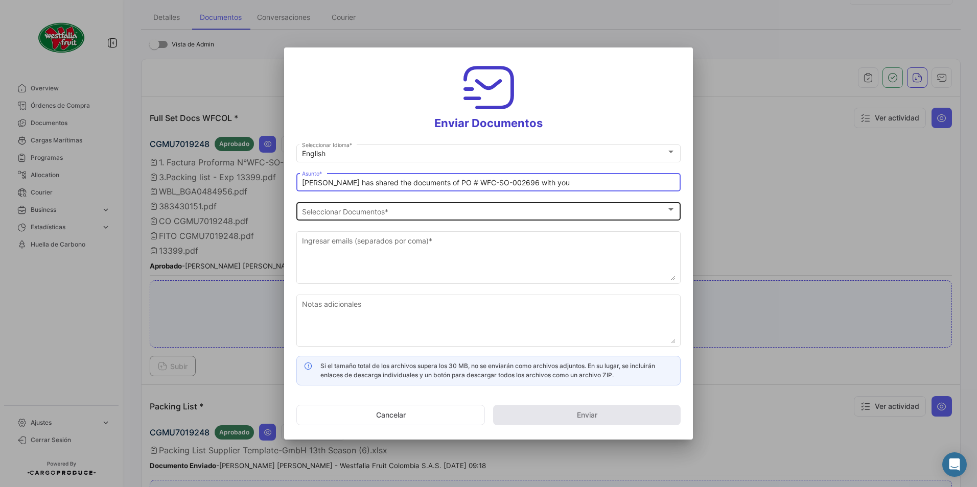
type input "[PERSON_NAME] has shared the documents of PO # WFC-SO-002696 with you"
click at [363, 202] on div "Seleccionar Documentos Seleccionar Documentos *" at bounding box center [488, 210] width 373 height 20
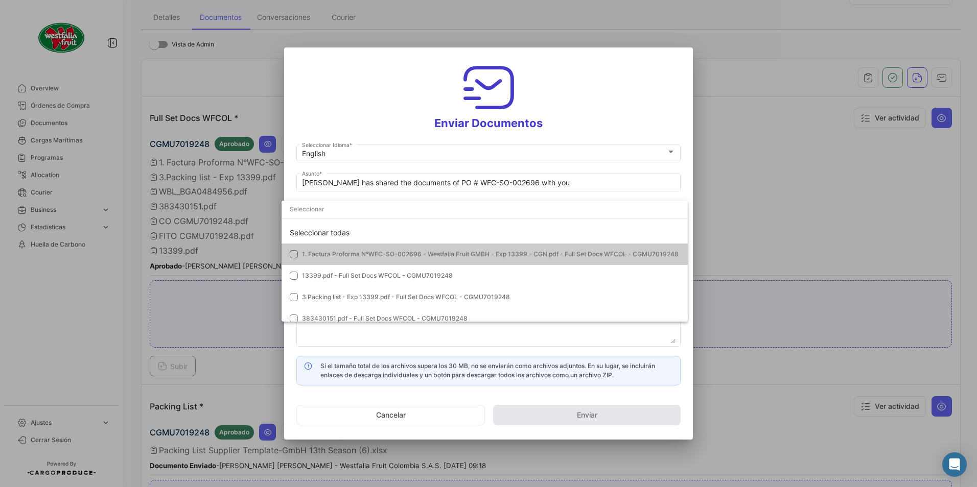
click at [303, 252] on span "1. Factura Proforma N°WFC-SO-002696 - Westfalia Fruit GMBH - Exp 13399 - CGN.pd…" at bounding box center [490, 254] width 377 height 8
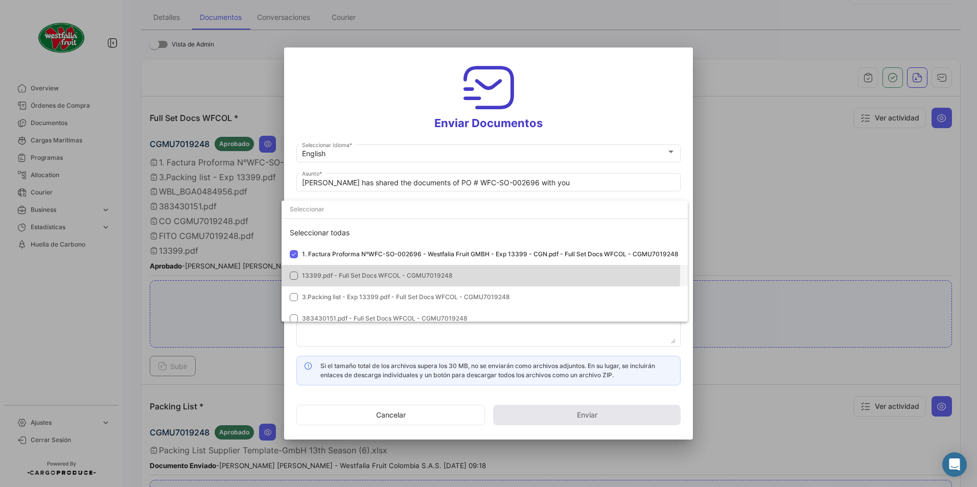
drag, startPoint x: 308, startPoint y: 273, endPoint x: 307, endPoint y: 290, distance: 16.9
click at [308, 273] on span "13399.pdf - Full Set Docs WFCOL - CGMU7019248" at bounding box center [377, 276] width 151 height 8
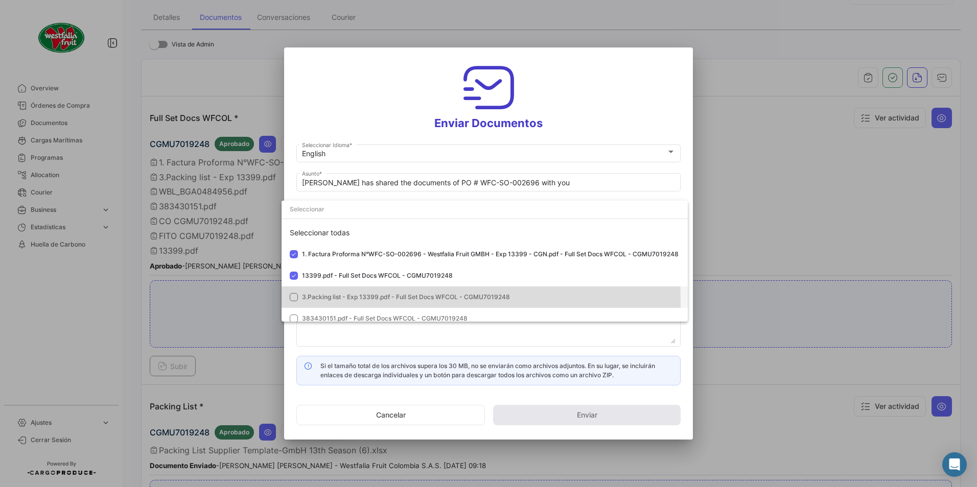
click at [305, 302] on mat-option "3.Packing list - Exp 13399.pdf - Full Set Docs WFCOL - CGMU7019248" at bounding box center [485, 297] width 406 height 21
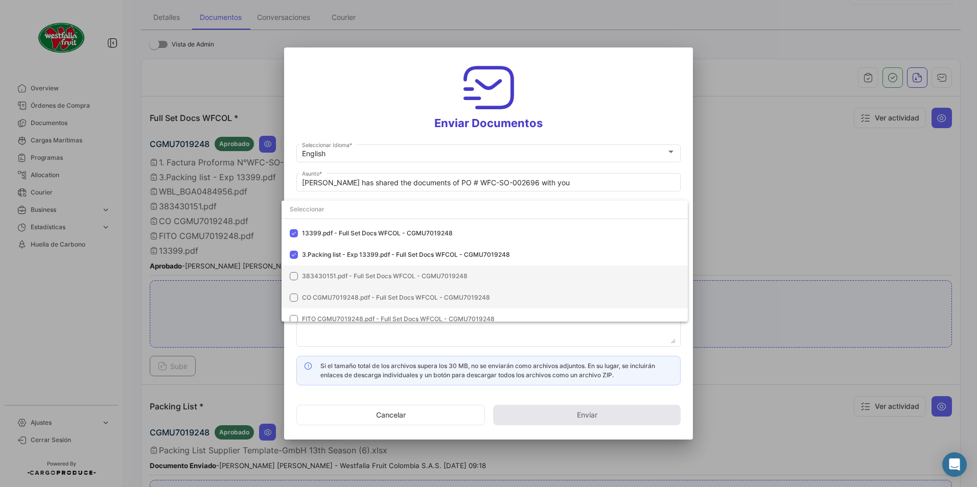
drag, startPoint x: 315, startPoint y: 273, endPoint x: 312, endPoint y: 292, distance: 19.6
click at [315, 274] on span "383430151.pdf - Full Set Docs WFCOL - CGMU7019248" at bounding box center [385, 276] width 166 height 8
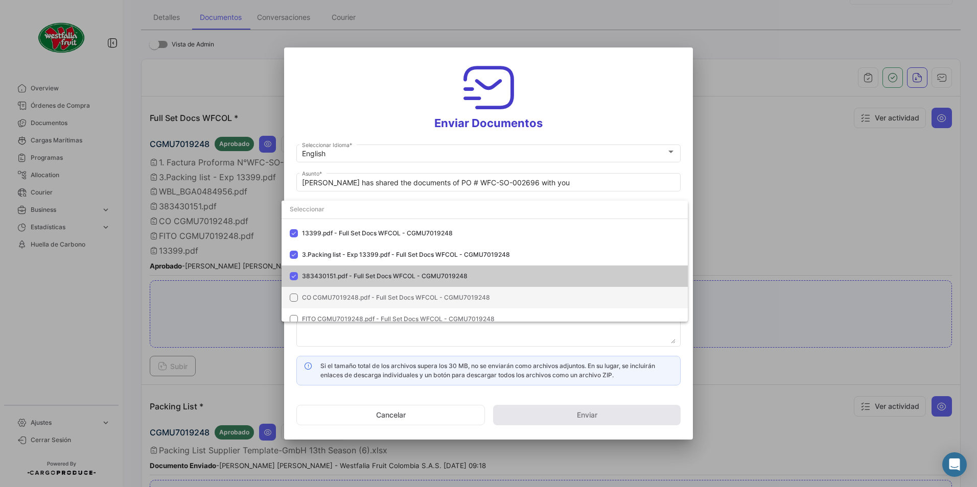
click at [310, 296] on span "CO CGMU7019248.pdf - Full Set Docs WFCOL - CGMU7019248" at bounding box center [396, 298] width 188 height 8
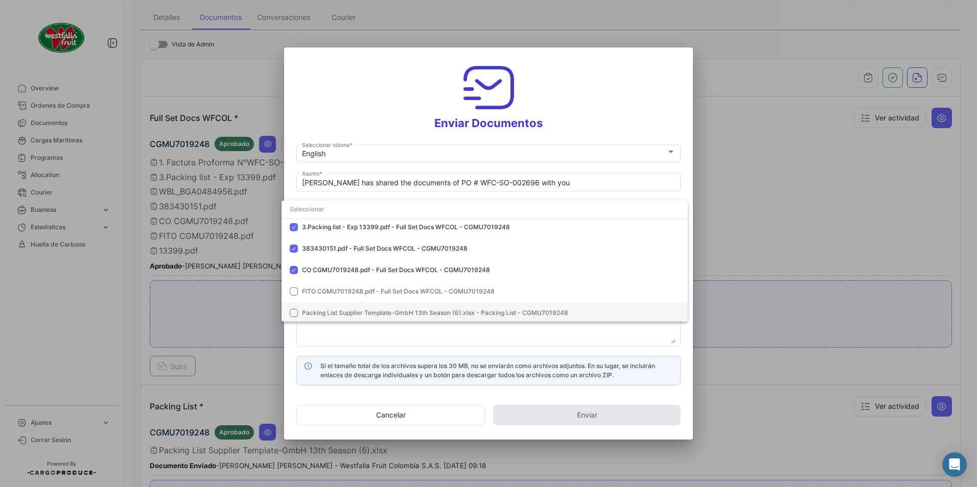
scroll to position [93, 0]
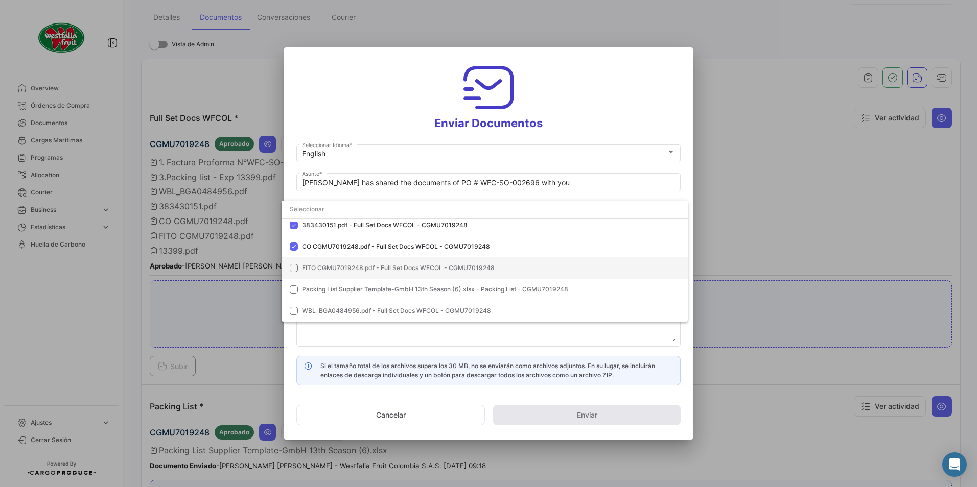
click at [308, 263] on mat-option "FITO CGMU7019248.pdf - Full Set Docs WFCOL - CGMU7019248" at bounding box center [485, 268] width 406 height 21
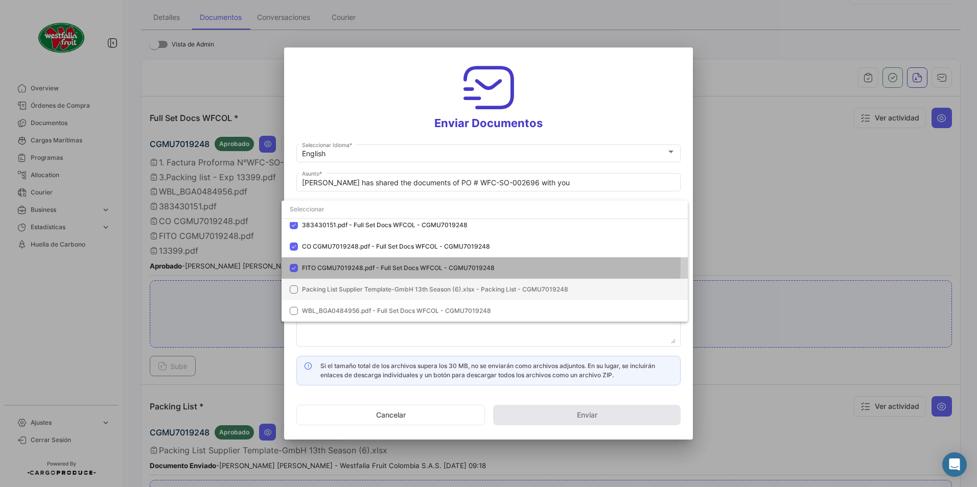
click at [312, 288] on span "Packing List Supplier Template-GmbH 13th Season (6).xlsx - Packing List - CGMU7…" at bounding box center [435, 290] width 266 height 8
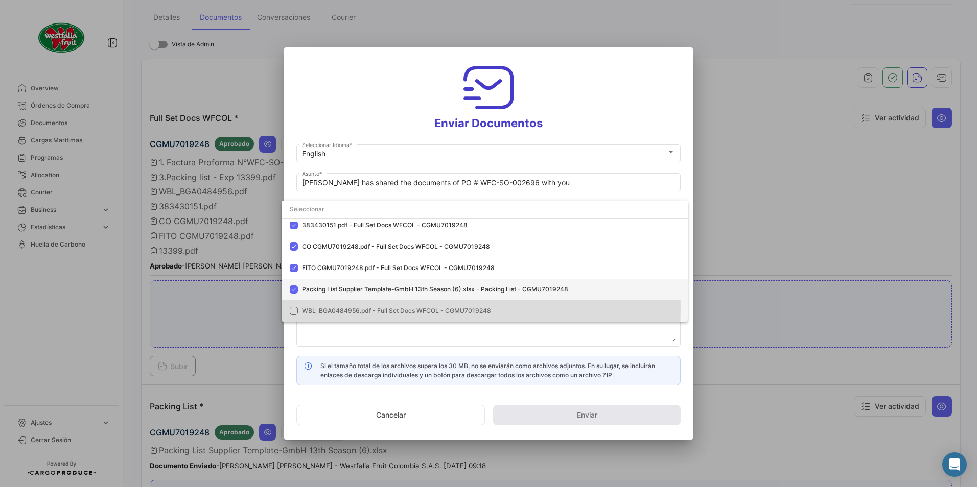
drag, startPoint x: 311, startPoint y: 308, endPoint x: 318, endPoint y: 298, distance: 12.5
click at [311, 308] on span "WBL_BGA0484956.pdf - Full Set Docs WFCOL - CGMU7019248" at bounding box center [396, 311] width 189 height 8
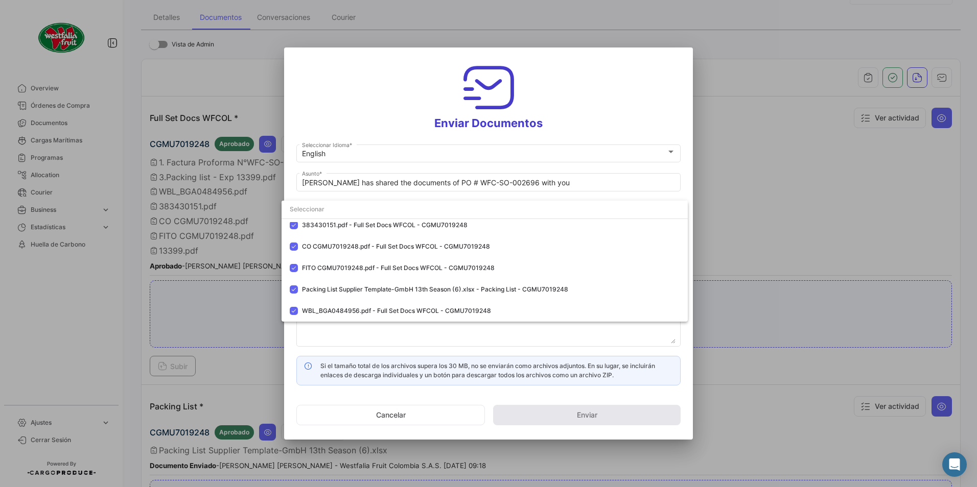
click at [601, 125] on div at bounding box center [488, 243] width 977 height 487
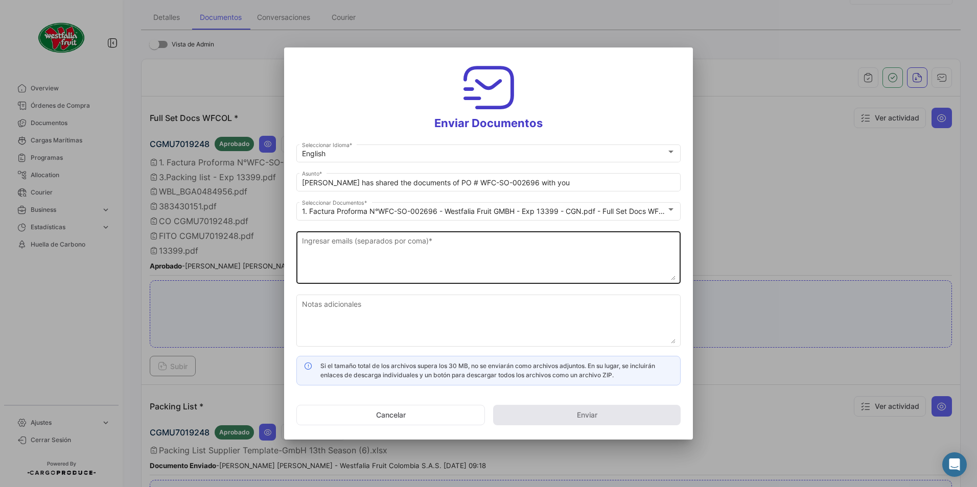
click at [429, 249] on textarea "Ingresar emails (separados por coma) *" at bounding box center [488, 258] width 373 height 45
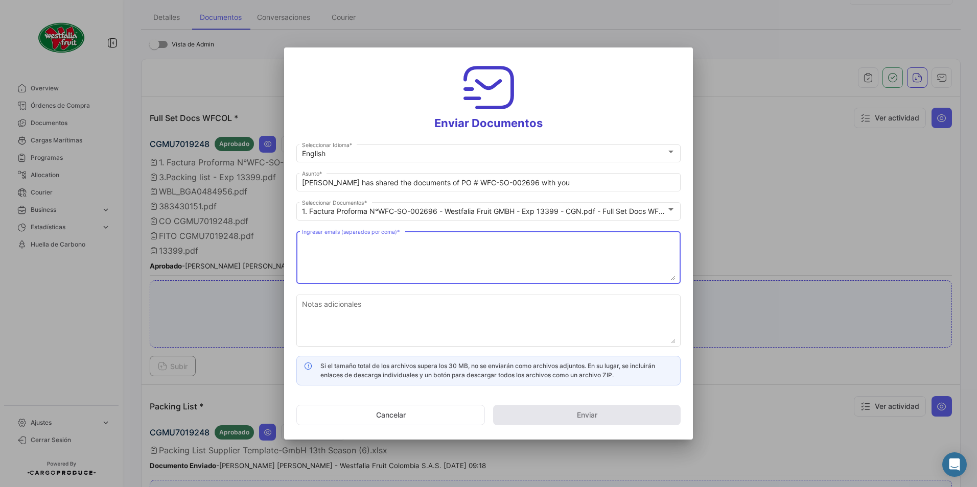
paste textarea "[DOMAIN_NAME][EMAIL_ADDRESS][DOMAIN_NAME], [DOMAIN_NAME][EMAIL_ADDRESS][PERSON_…"
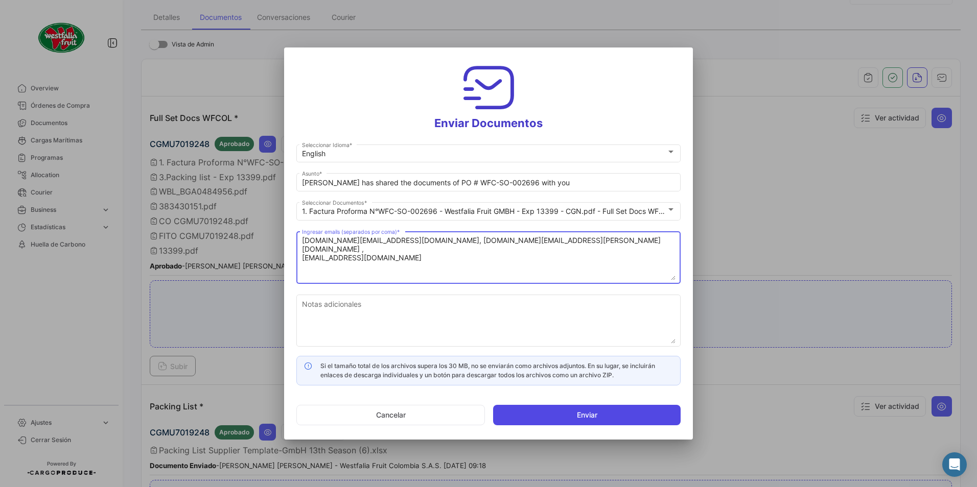
type textarea "[DOMAIN_NAME][EMAIL_ADDRESS][DOMAIN_NAME], [DOMAIN_NAME][EMAIL_ADDRESS][PERSON_…"
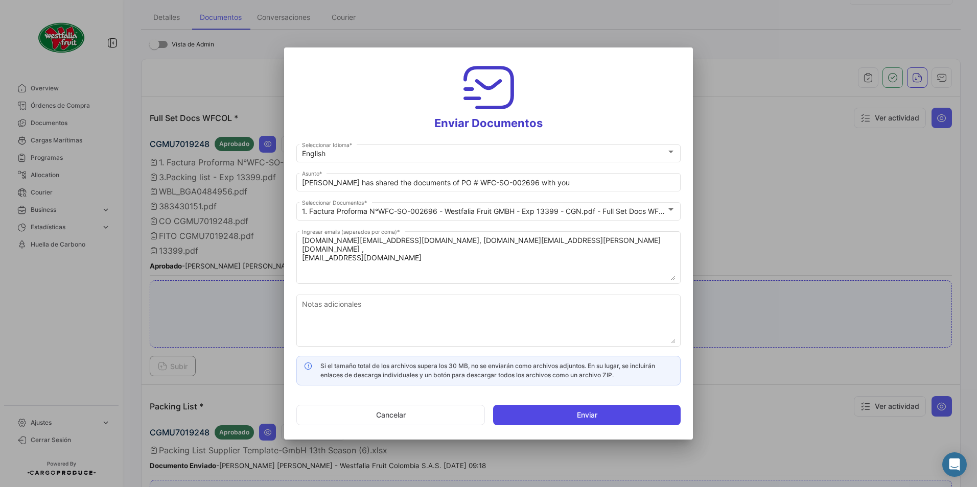
click at [531, 411] on button "Enviar" at bounding box center [587, 415] width 188 height 20
